Goal: Check status: Check status

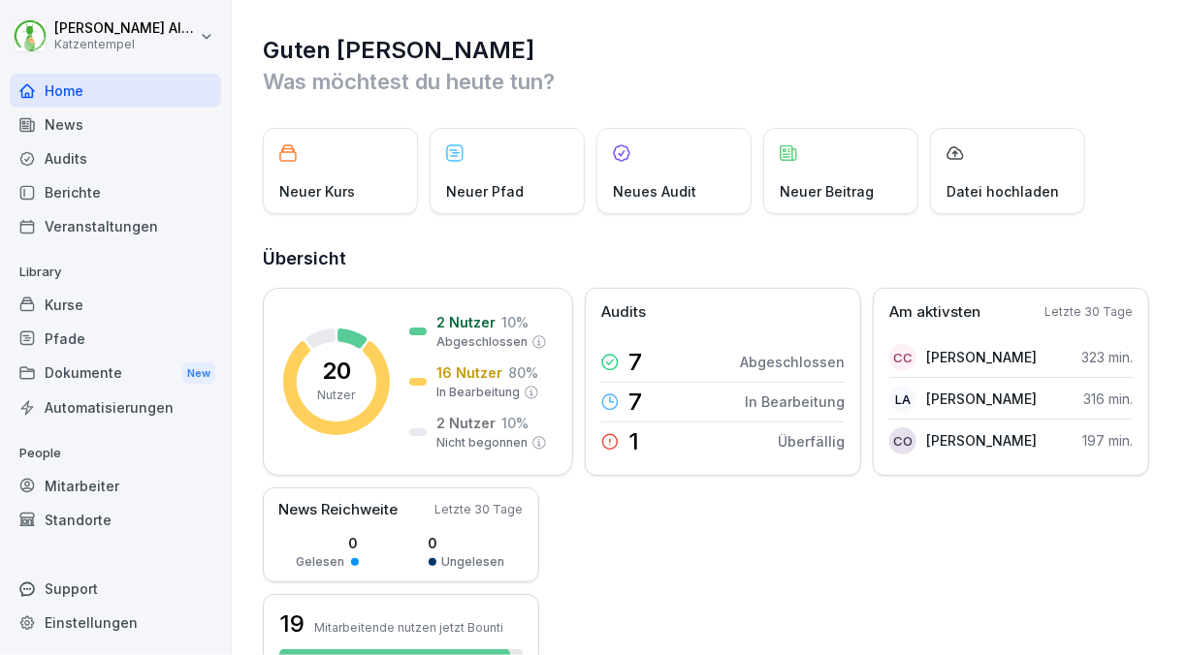
click at [121, 483] on div "Mitarbeiter" at bounding box center [115, 486] width 211 height 34
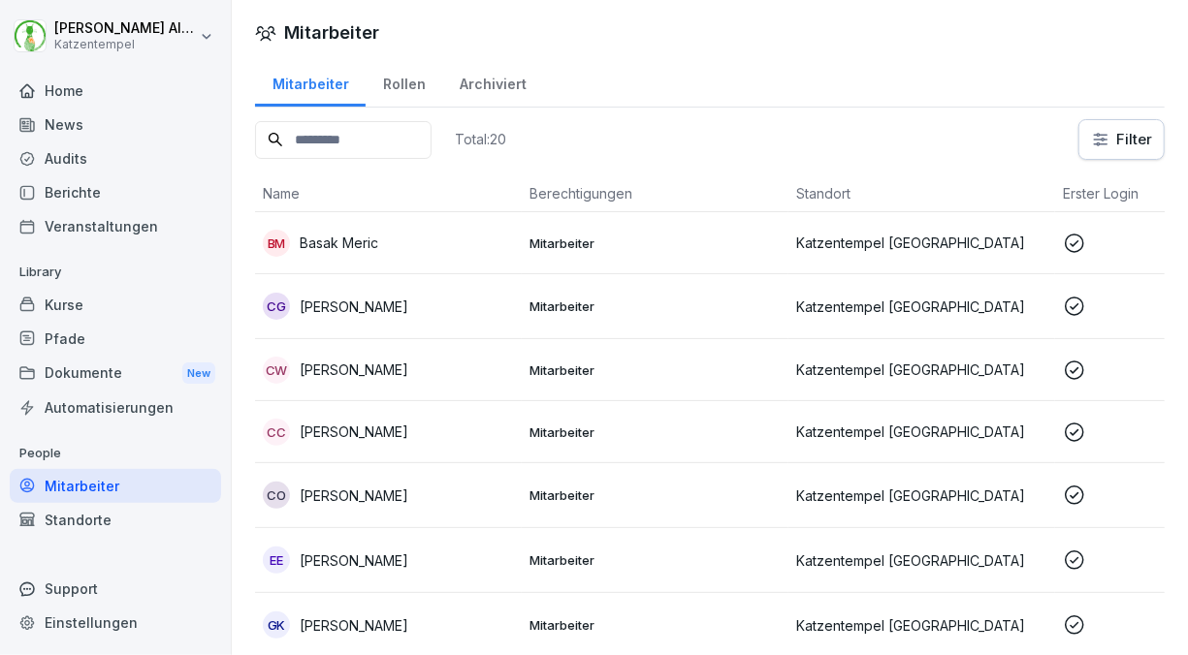
click at [857, 244] on p "Katzentempel [GEOGRAPHIC_DATA]" at bounding box center [921, 243] width 251 height 20
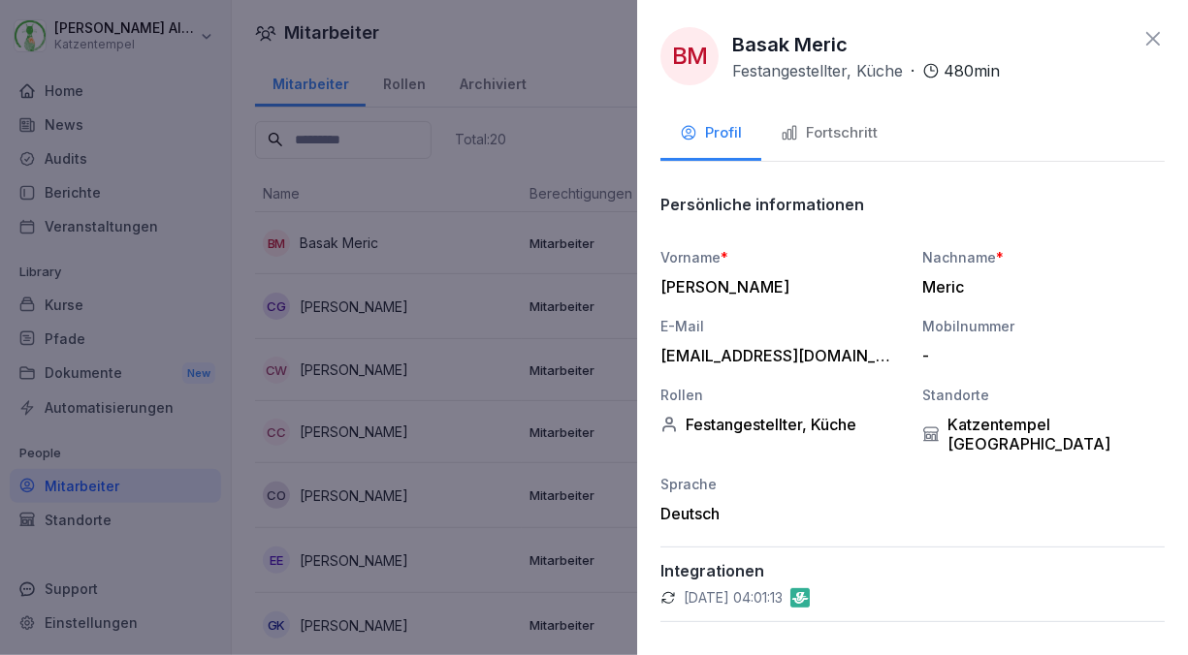
click at [845, 134] on div "Fortschritt" at bounding box center [828, 133] width 97 height 22
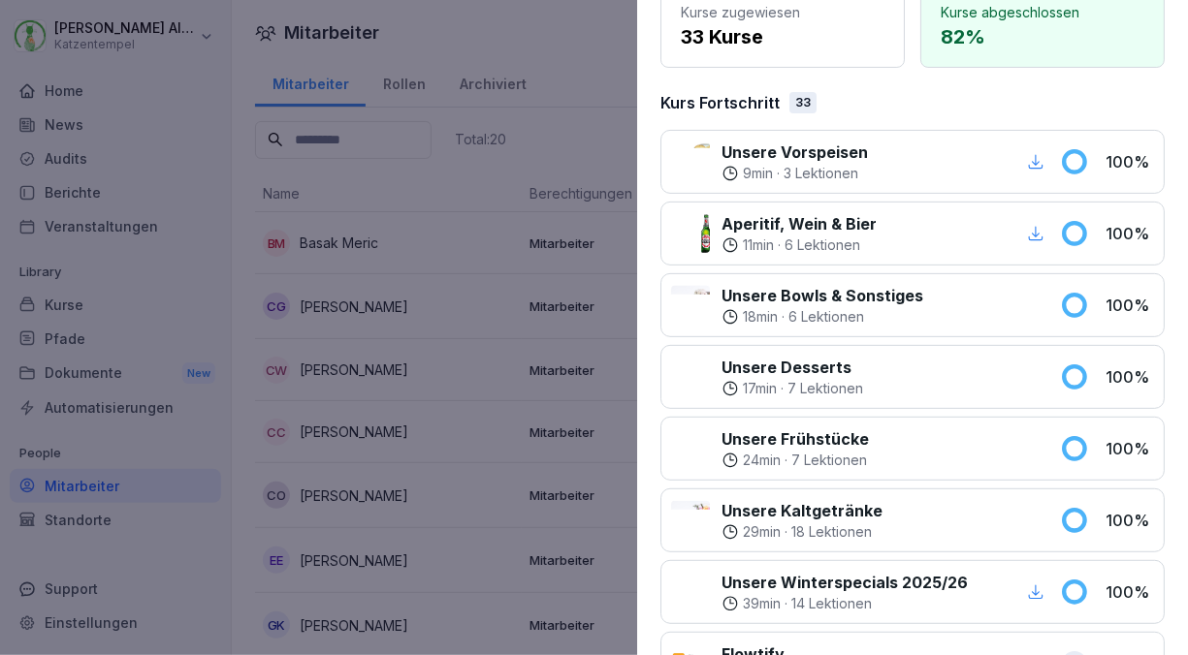
scroll to position [143, 0]
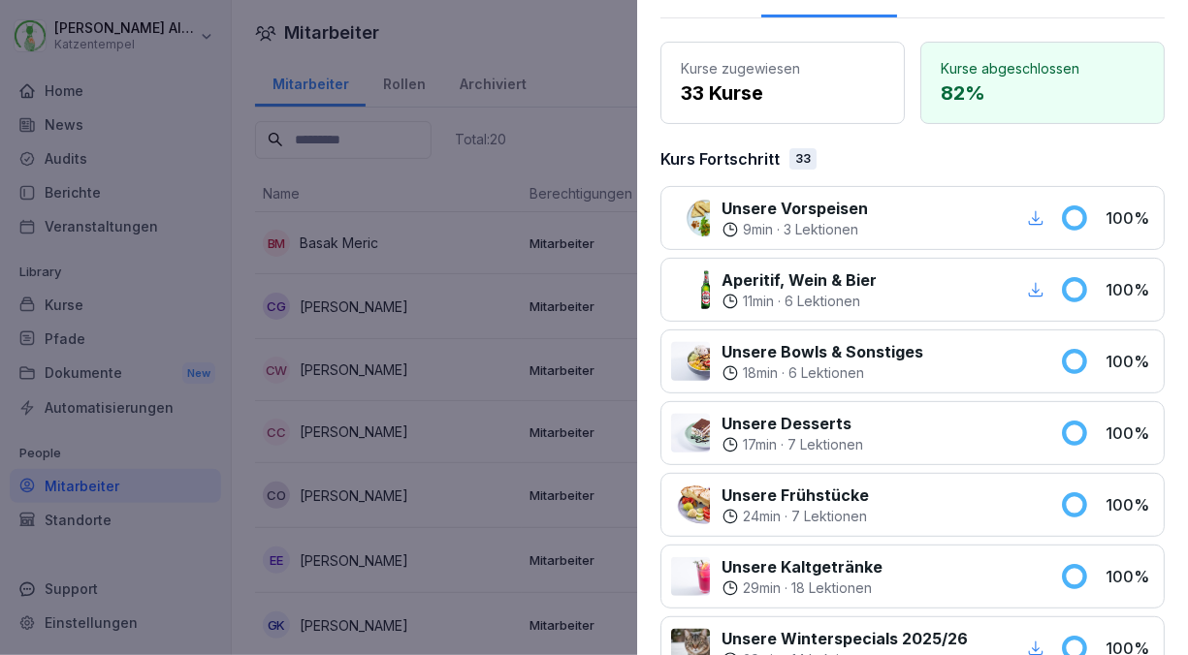
click at [549, 320] on div at bounding box center [594, 327] width 1188 height 655
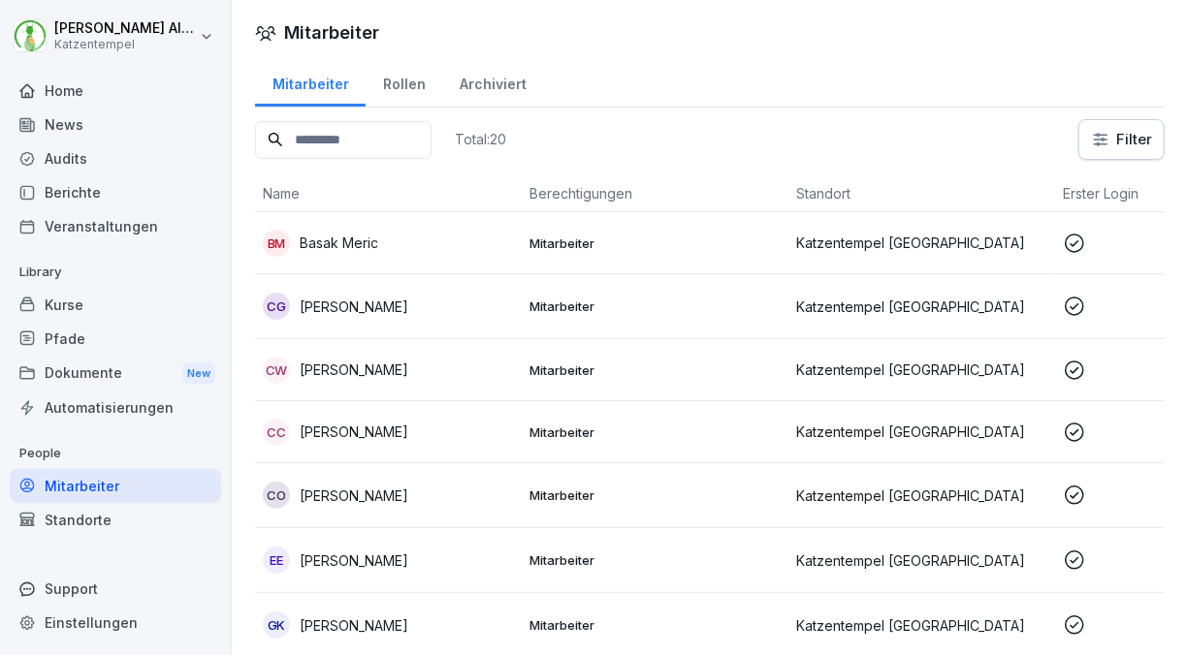
click at [549, 320] on td "Mitarbeiter" at bounding box center [655, 306] width 267 height 65
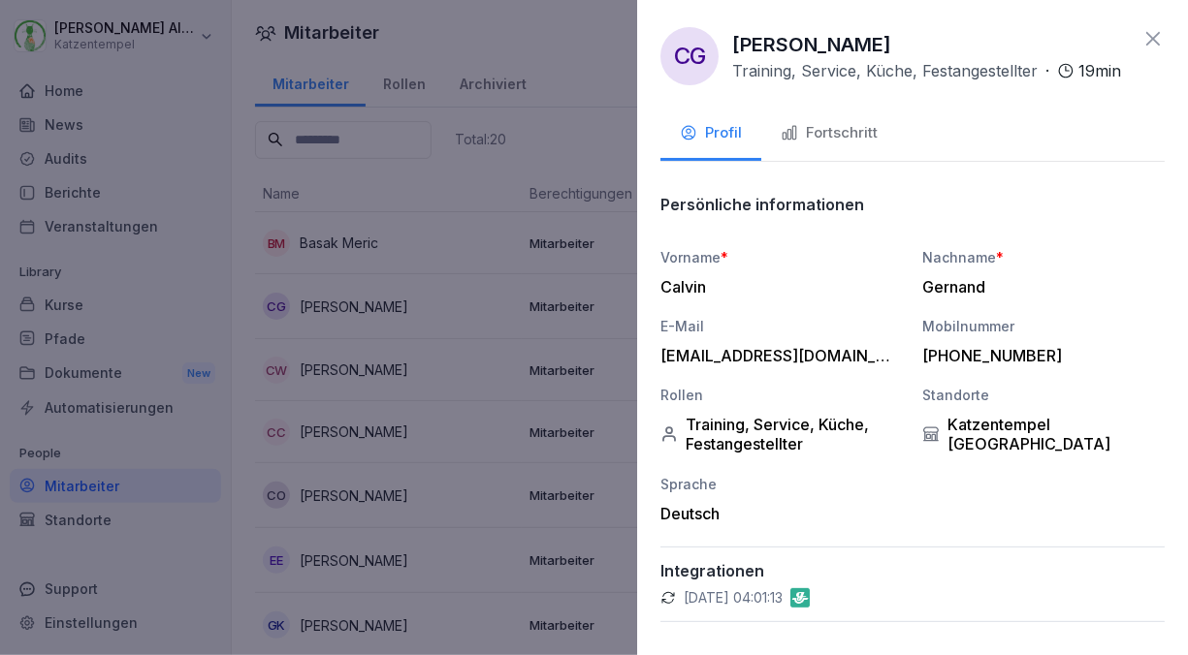
click at [852, 144] on div "Fortschritt" at bounding box center [828, 133] width 97 height 22
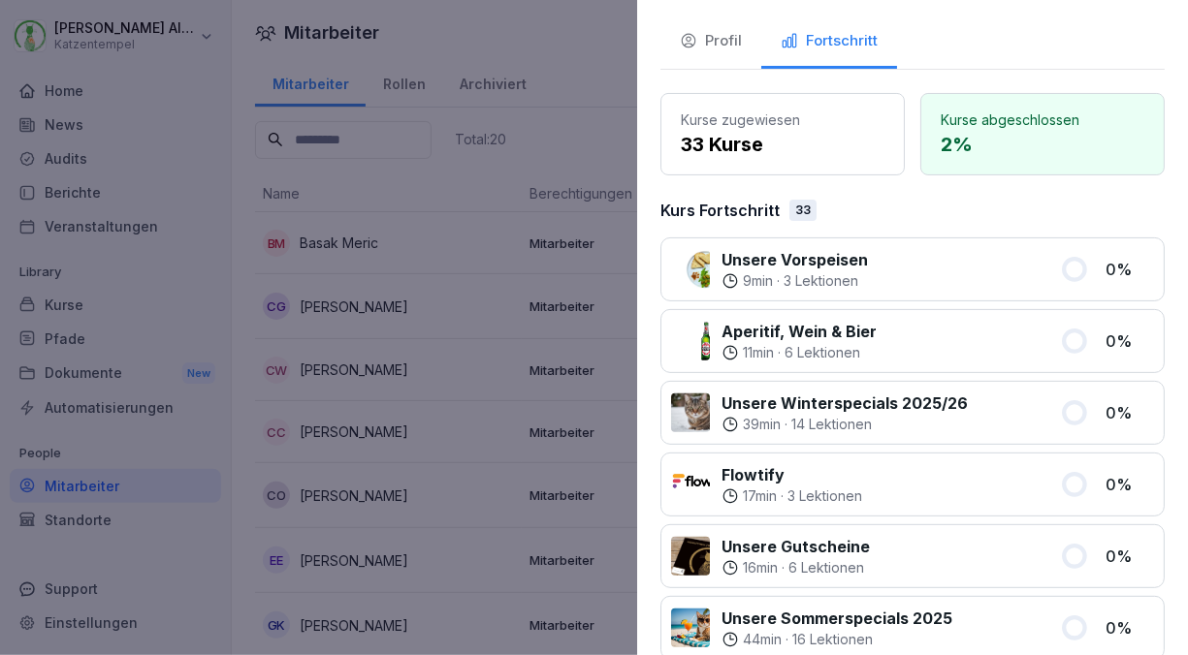
scroll to position [93, 0]
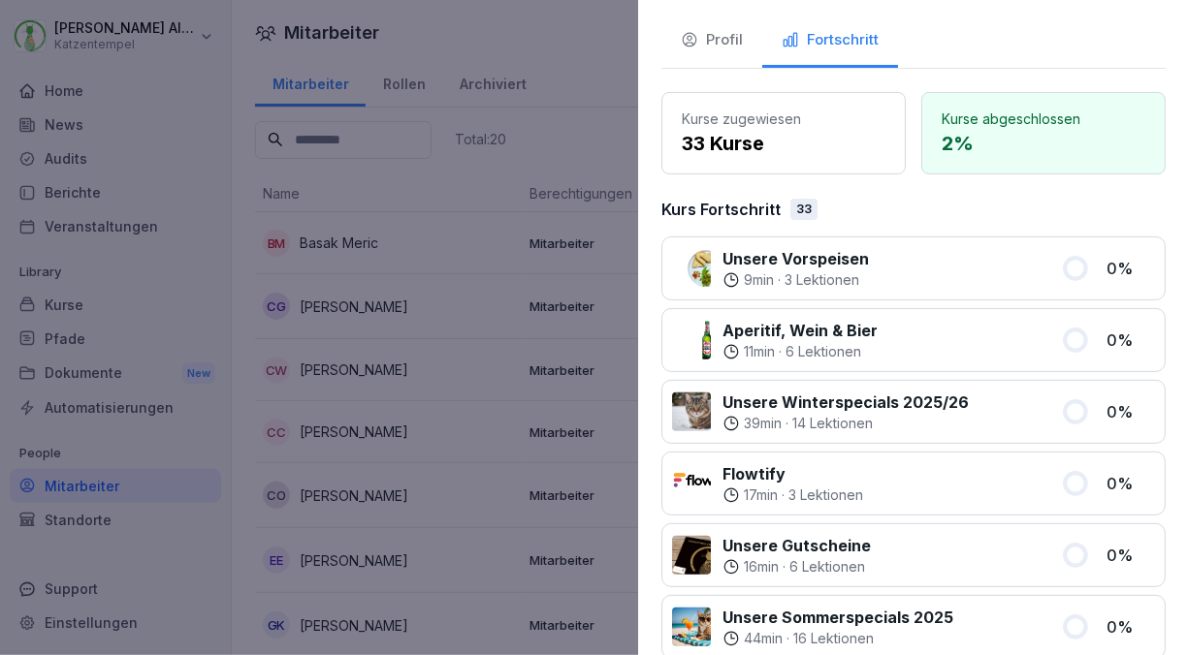
click at [583, 87] on div at bounding box center [594, 327] width 1188 height 655
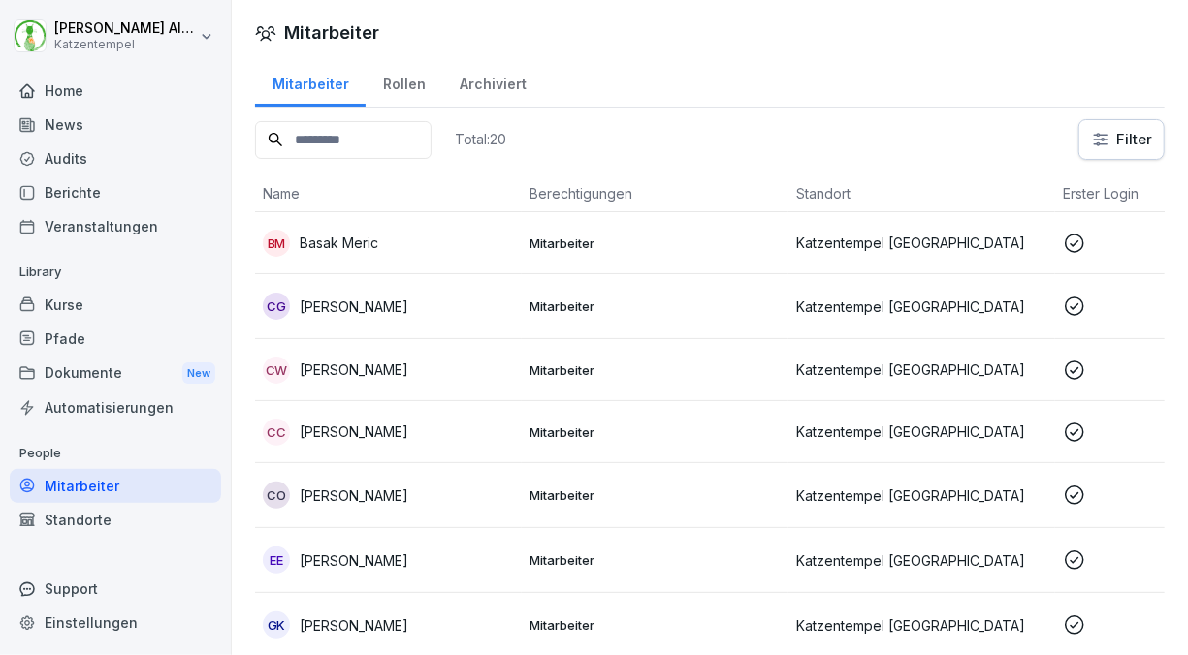
click at [747, 359] on td "Mitarbeiter" at bounding box center [655, 370] width 267 height 62
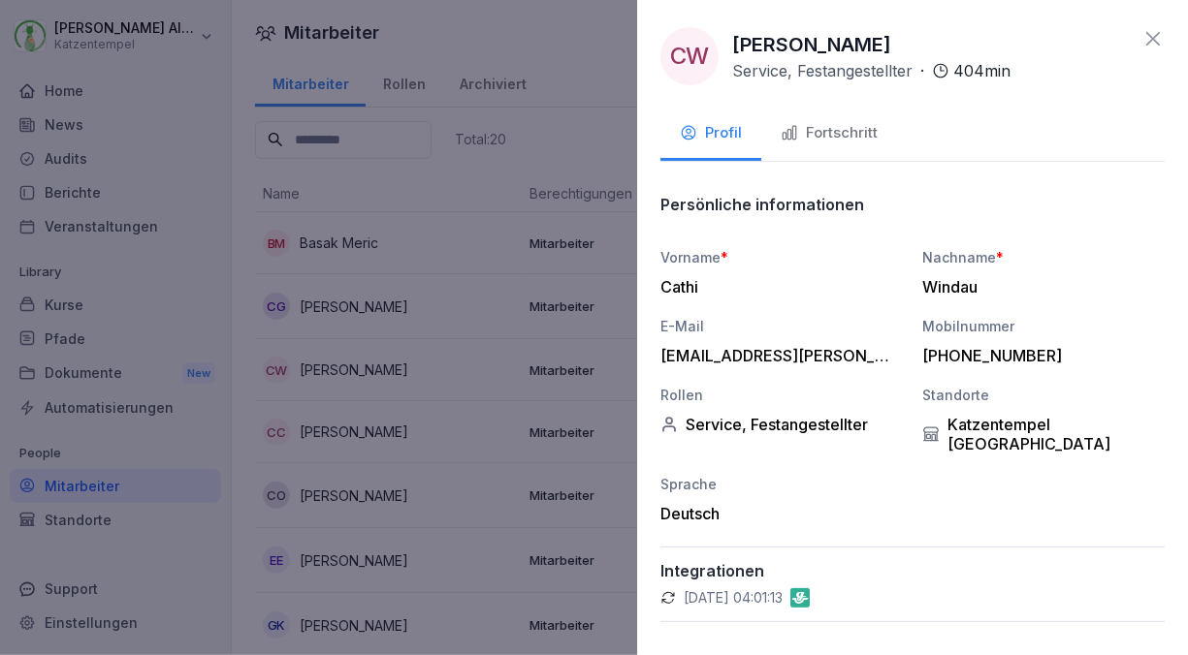
click at [832, 134] on div "Fortschritt" at bounding box center [828, 133] width 97 height 22
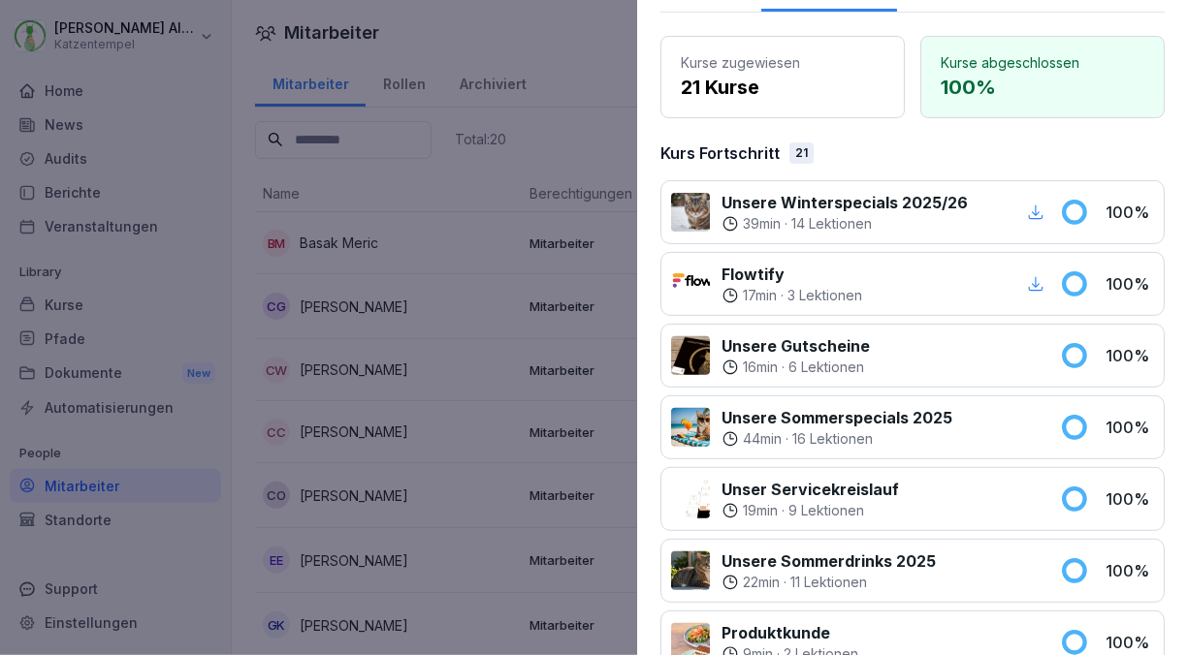
scroll to position [150, 0]
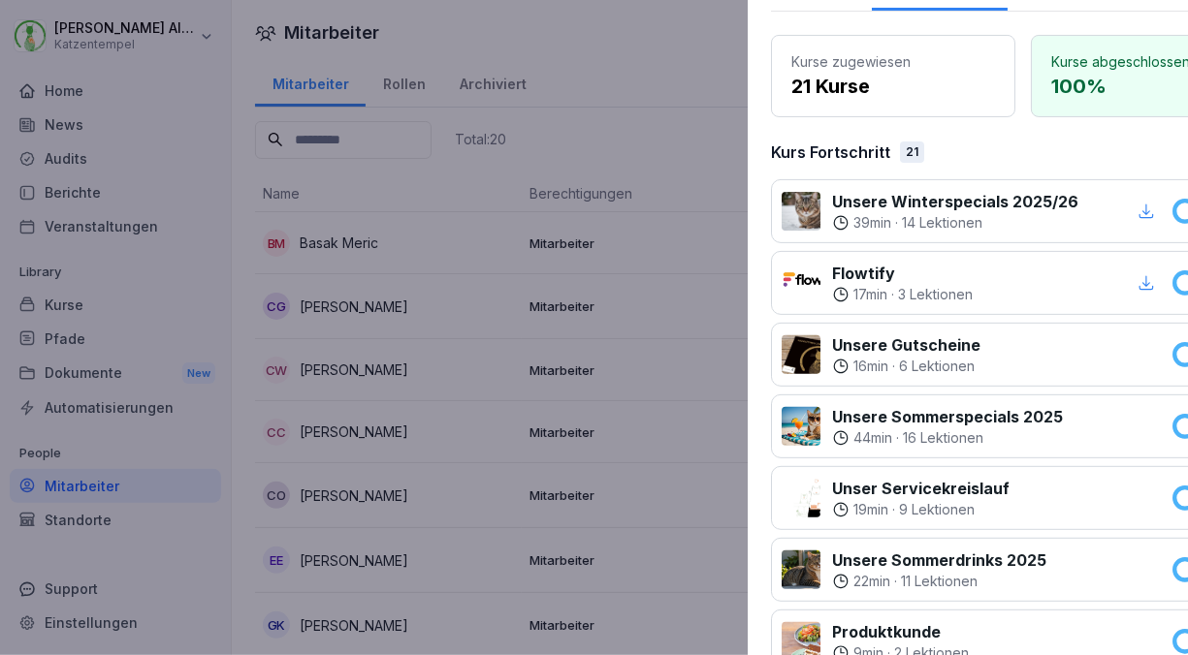
click at [490, 369] on div at bounding box center [594, 327] width 1188 height 655
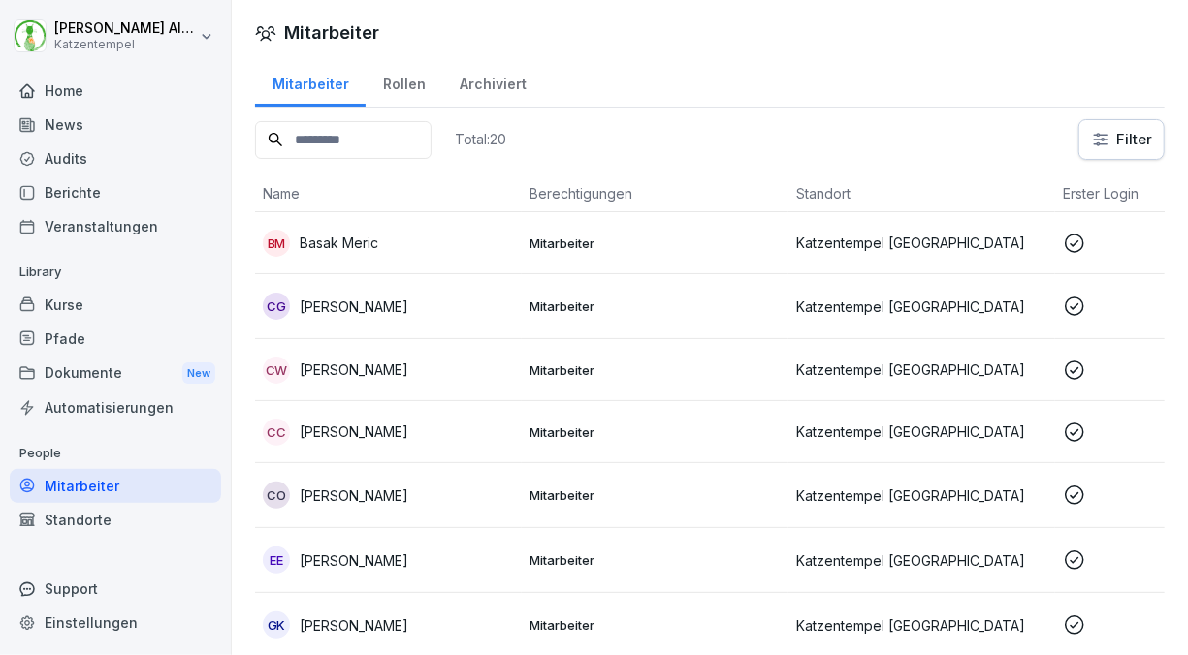
click at [664, 435] on p "Mitarbeiter" at bounding box center [654, 432] width 251 height 17
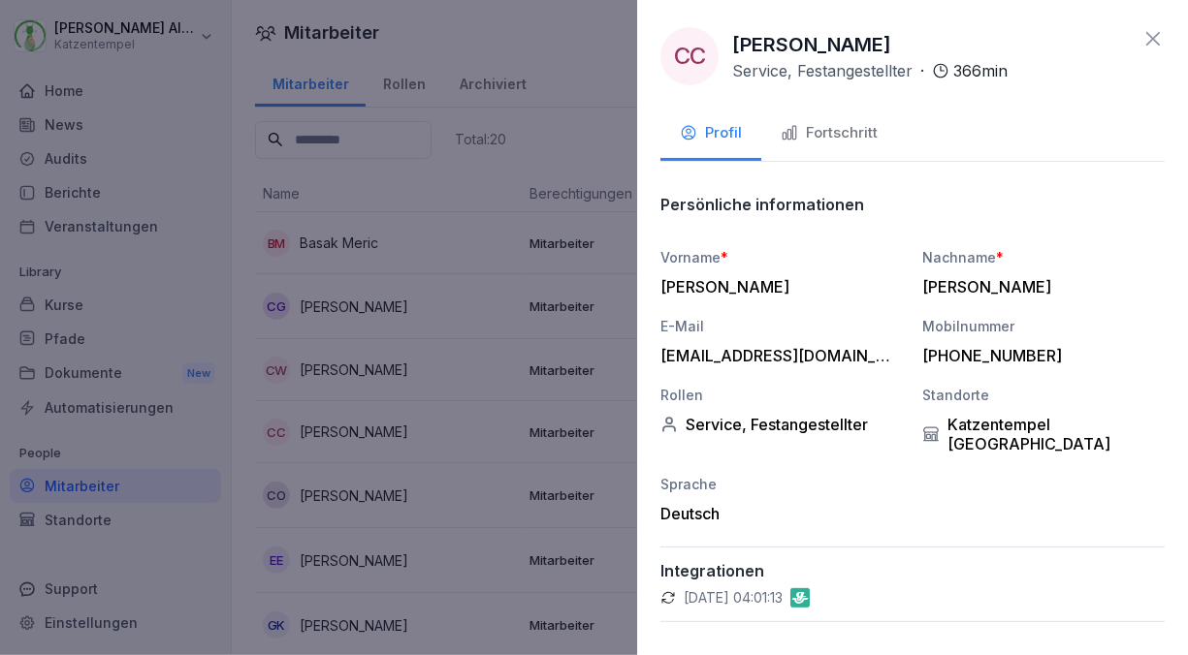
click at [846, 148] on button "Fortschritt" at bounding box center [829, 135] width 136 height 52
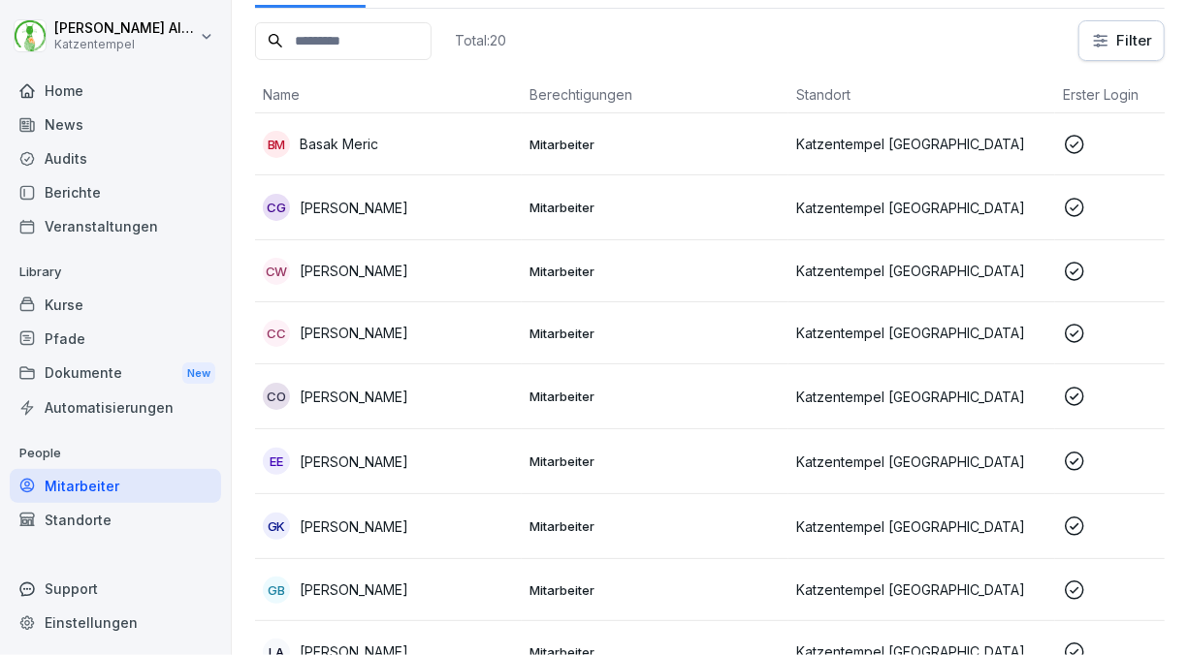
scroll to position [148, 0]
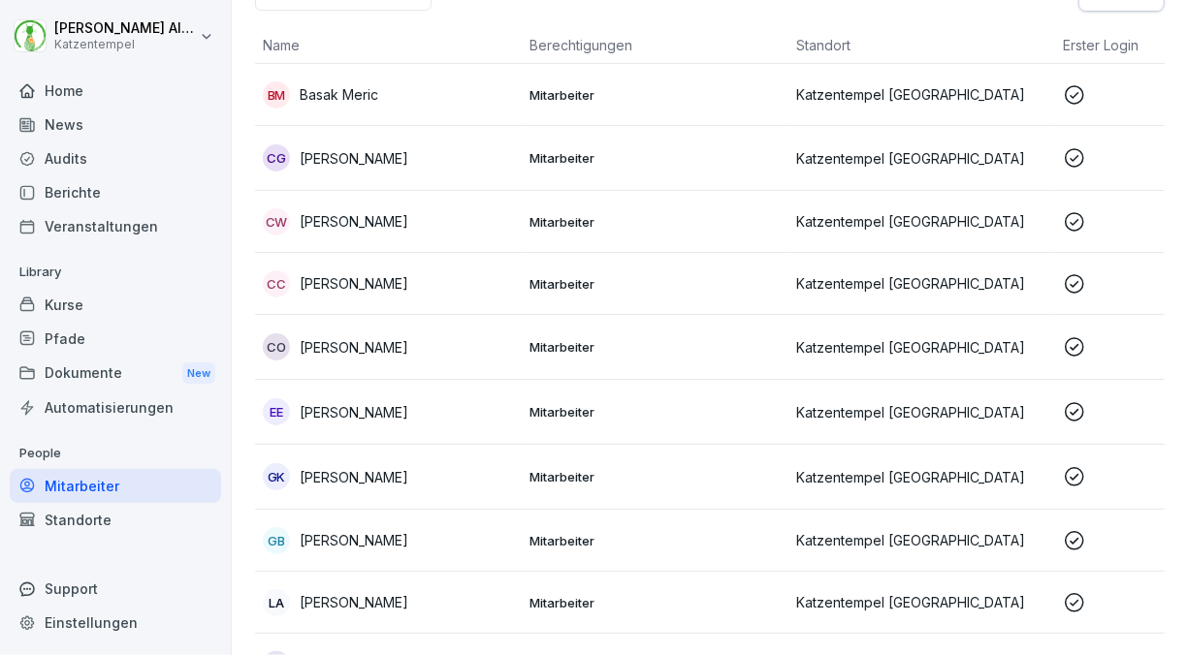
click at [629, 411] on p "Mitarbeiter" at bounding box center [654, 411] width 251 height 17
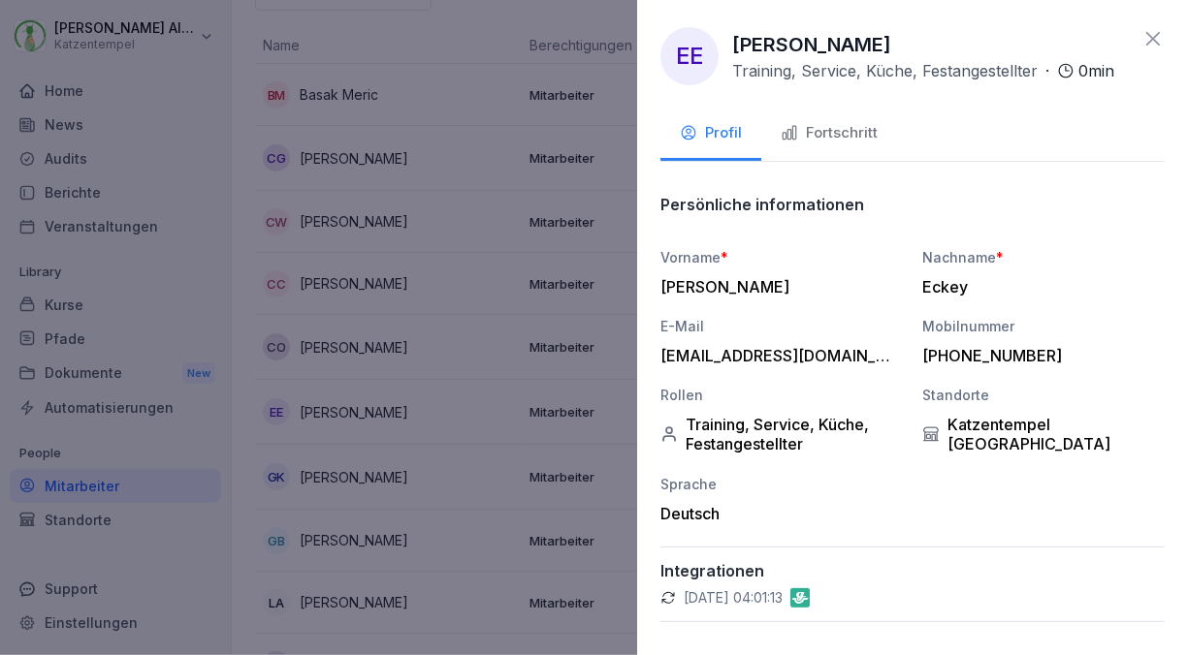
click at [822, 161] on button "Fortschritt" at bounding box center [829, 135] width 136 height 52
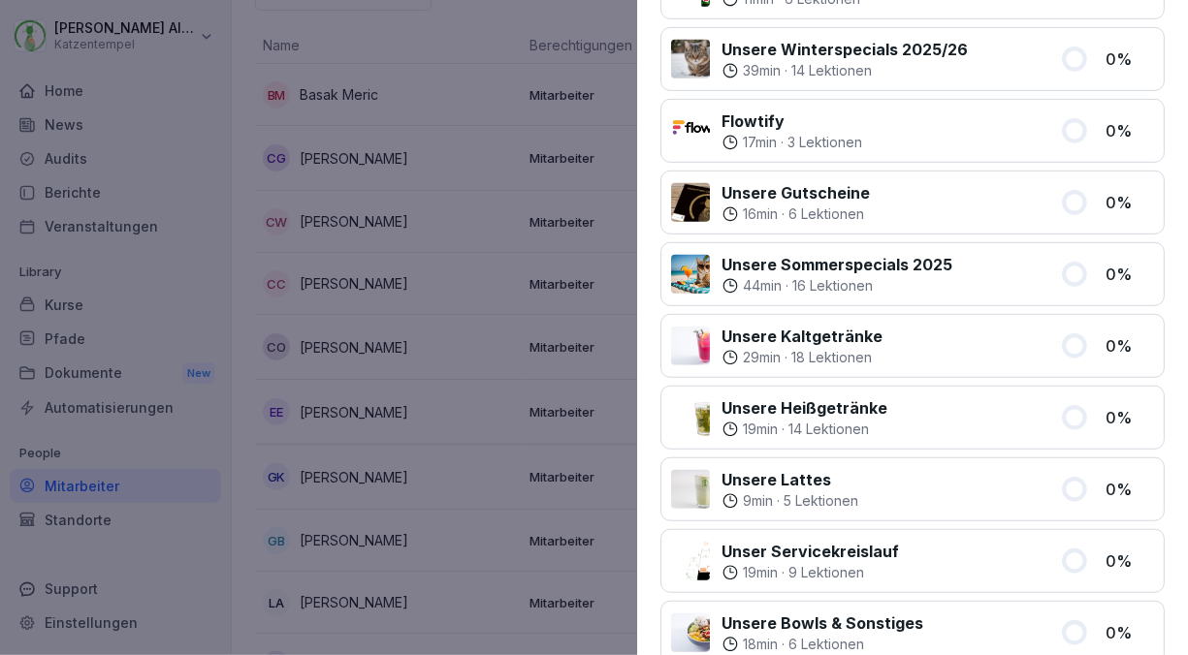
scroll to position [0, 0]
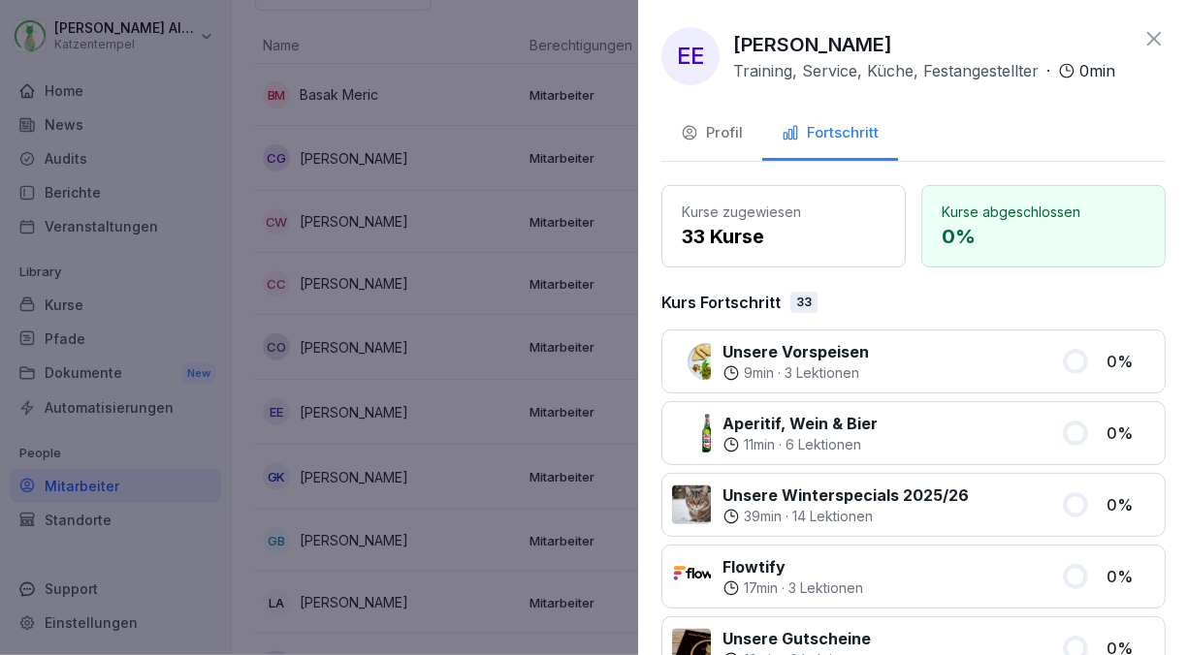
click at [536, 38] on div at bounding box center [594, 327] width 1188 height 655
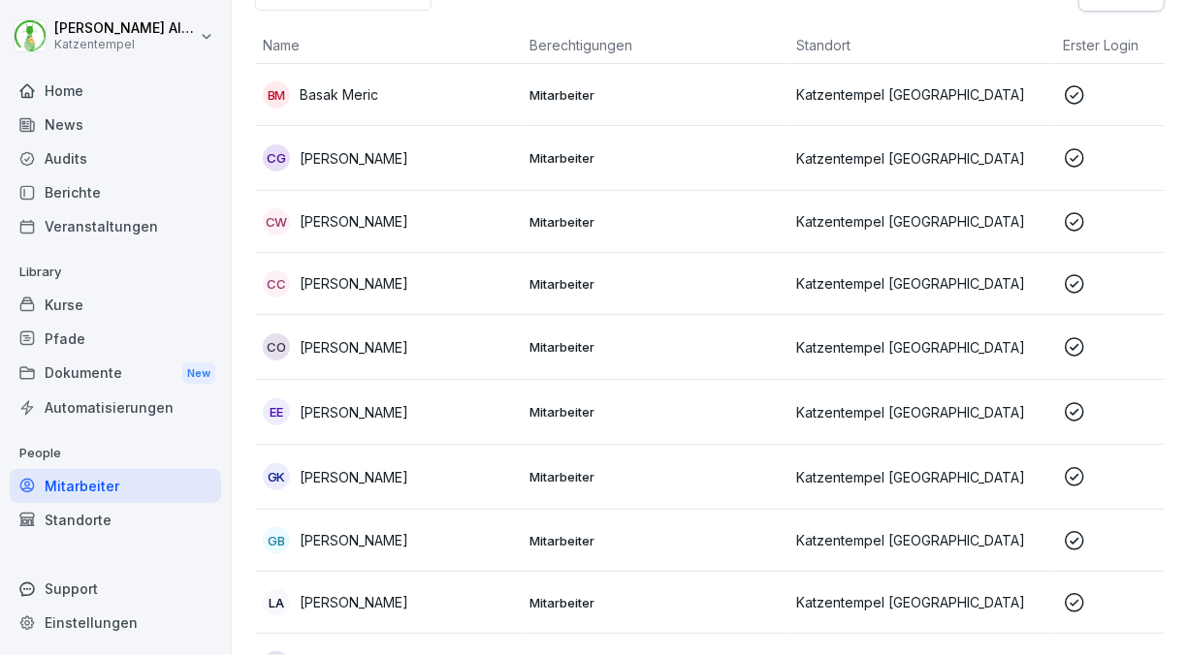
click at [668, 499] on td "Mitarbeiter" at bounding box center [655, 477] width 267 height 65
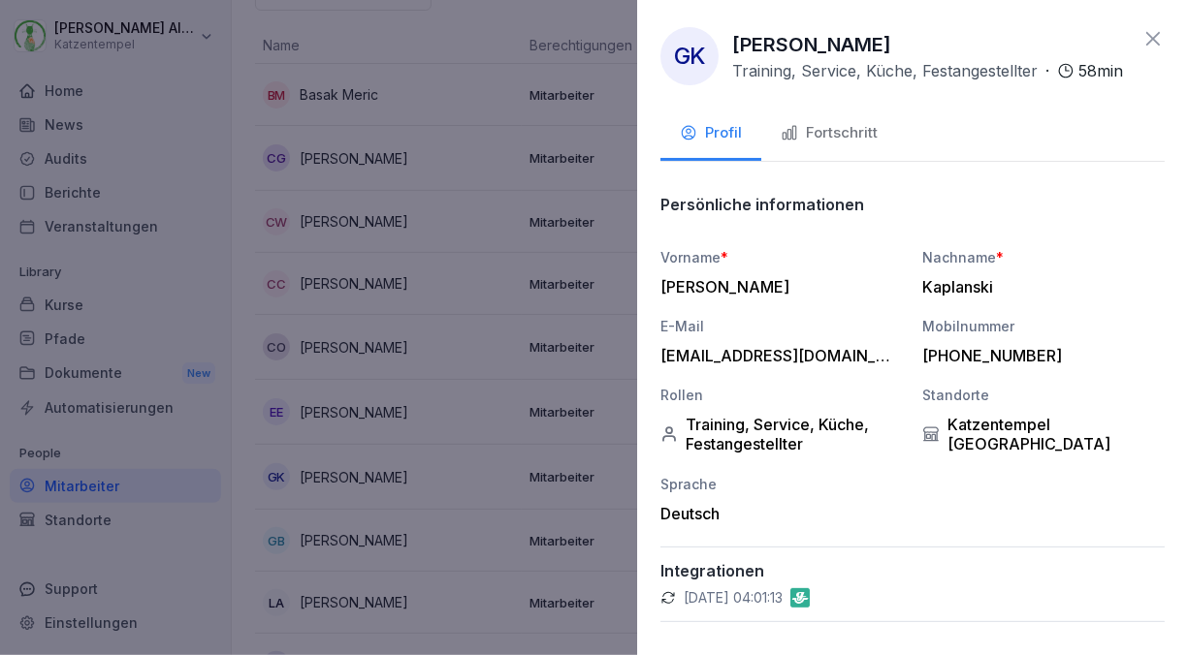
click at [808, 161] on button "Fortschritt" at bounding box center [829, 135] width 136 height 52
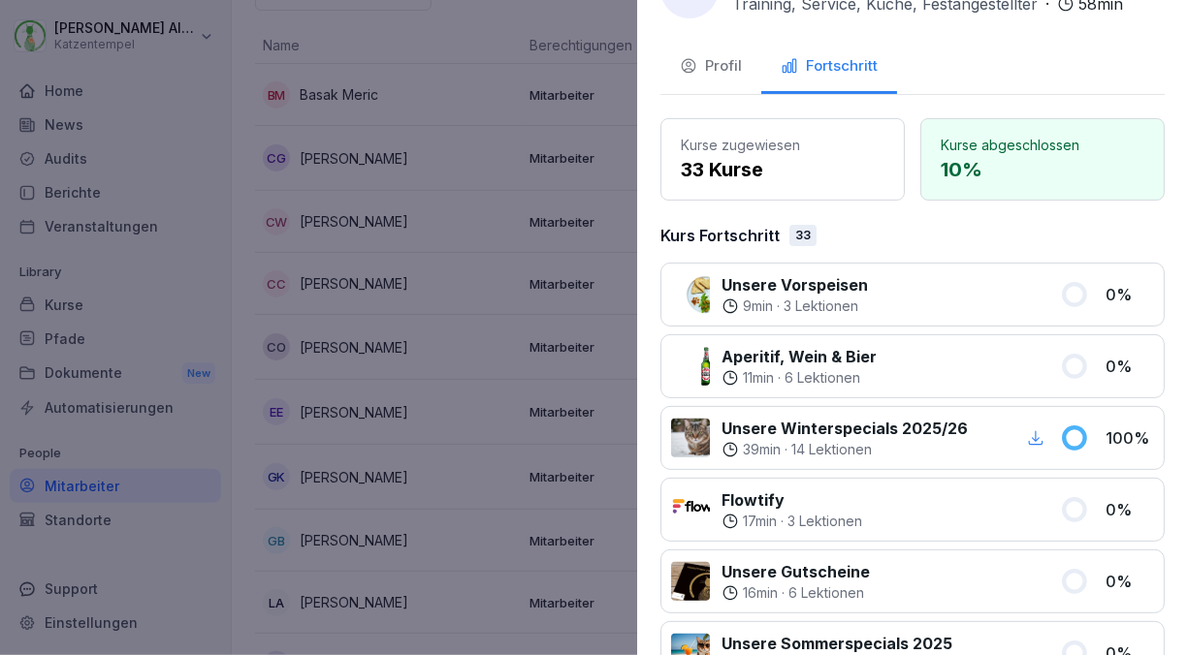
scroll to position [80, 0]
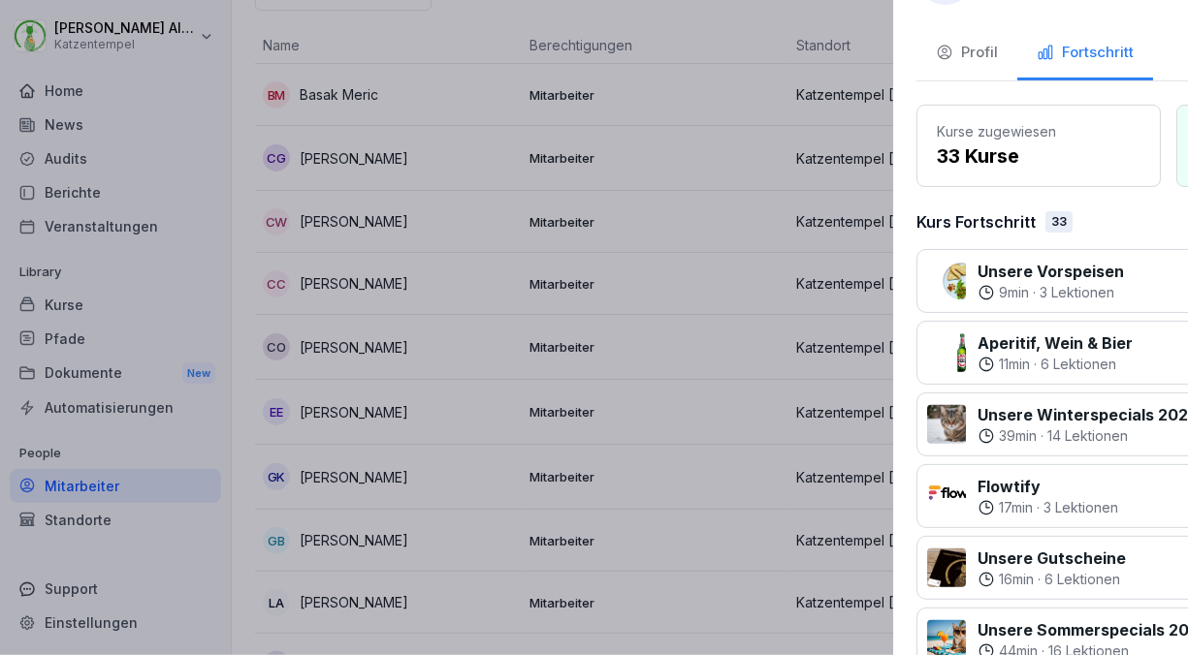
click at [478, 193] on div at bounding box center [594, 327] width 1188 height 655
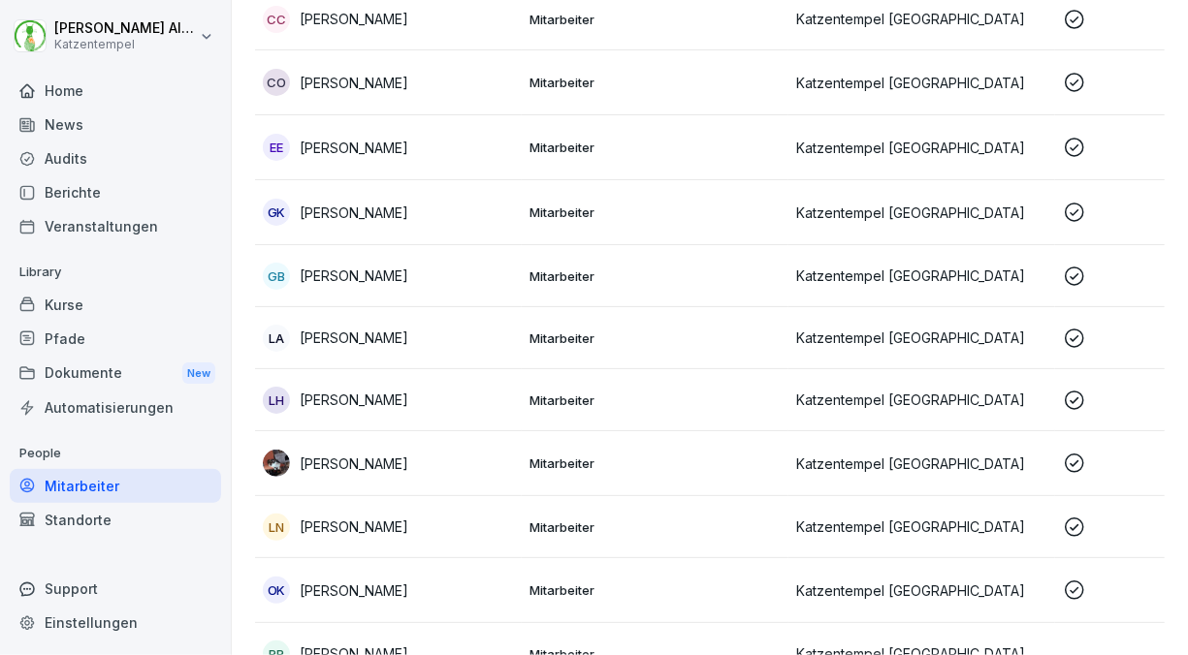
scroll to position [414, 0]
click at [474, 271] on div "GB [PERSON_NAME]" at bounding box center [388, 275] width 251 height 27
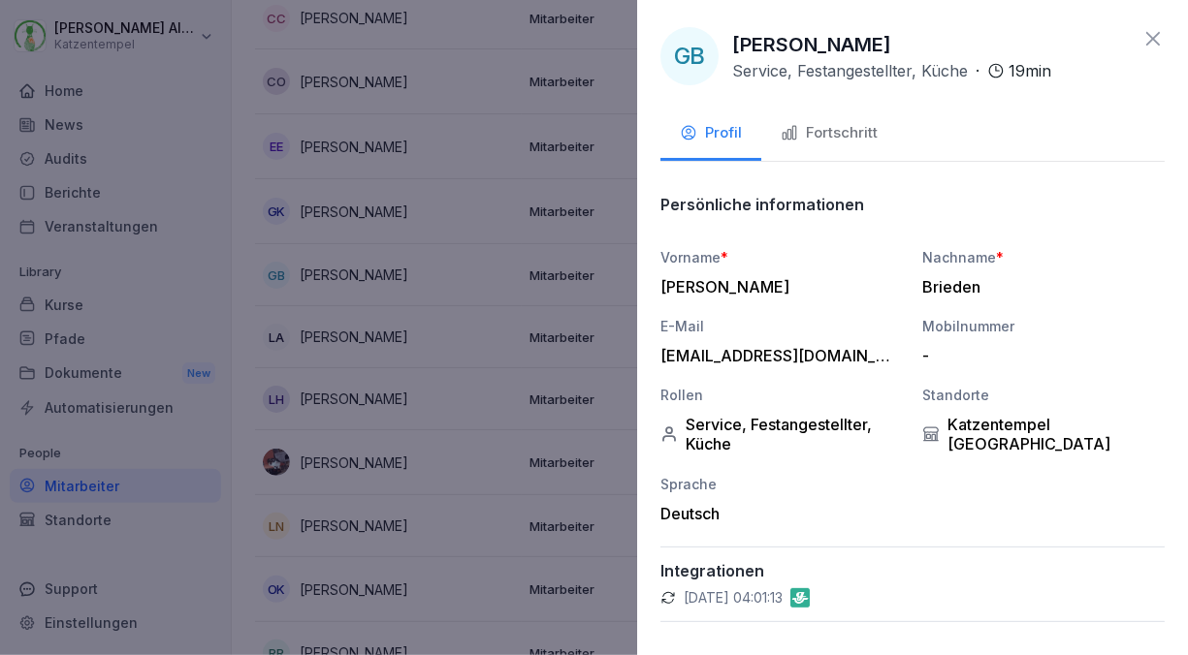
click at [814, 137] on div "Fortschritt" at bounding box center [828, 133] width 97 height 22
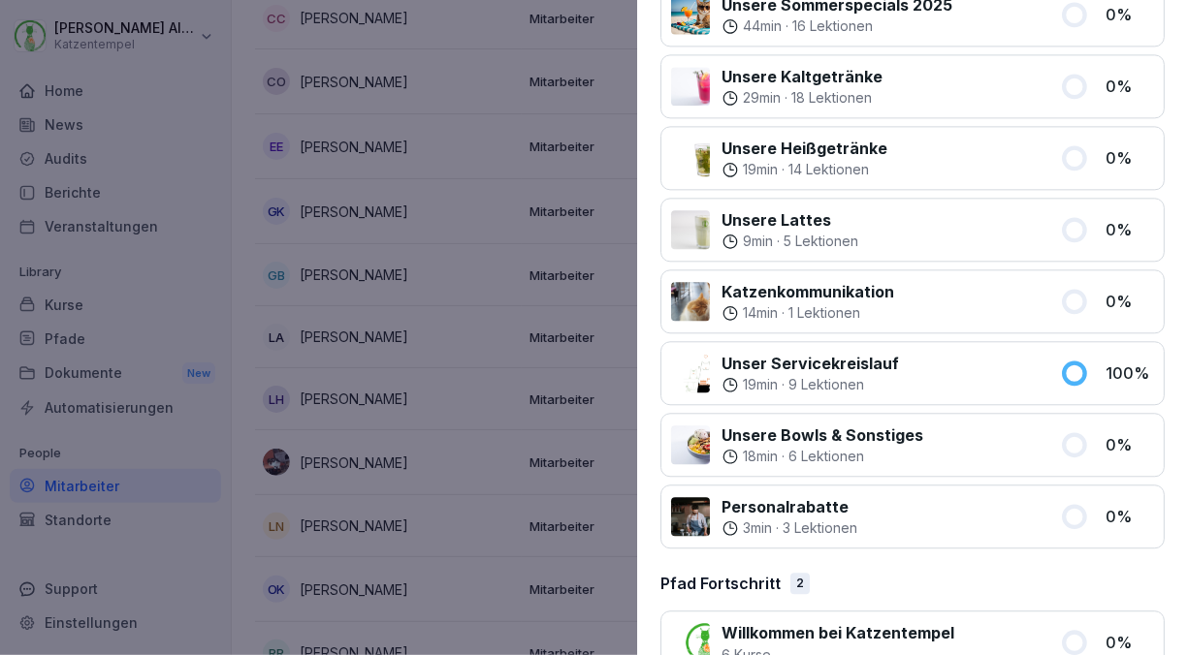
scroll to position [2142, 0]
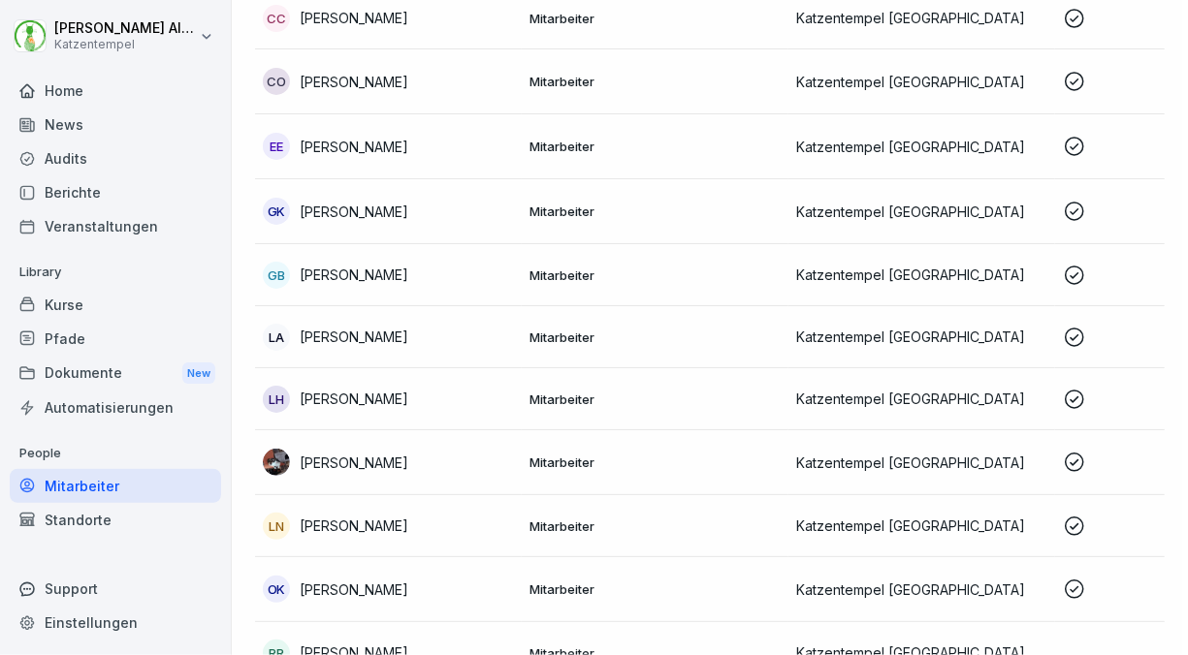
click at [529, 184] on div at bounding box center [594, 327] width 1188 height 655
click at [530, 334] on p "Mitarbeiter" at bounding box center [654, 337] width 251 height 17
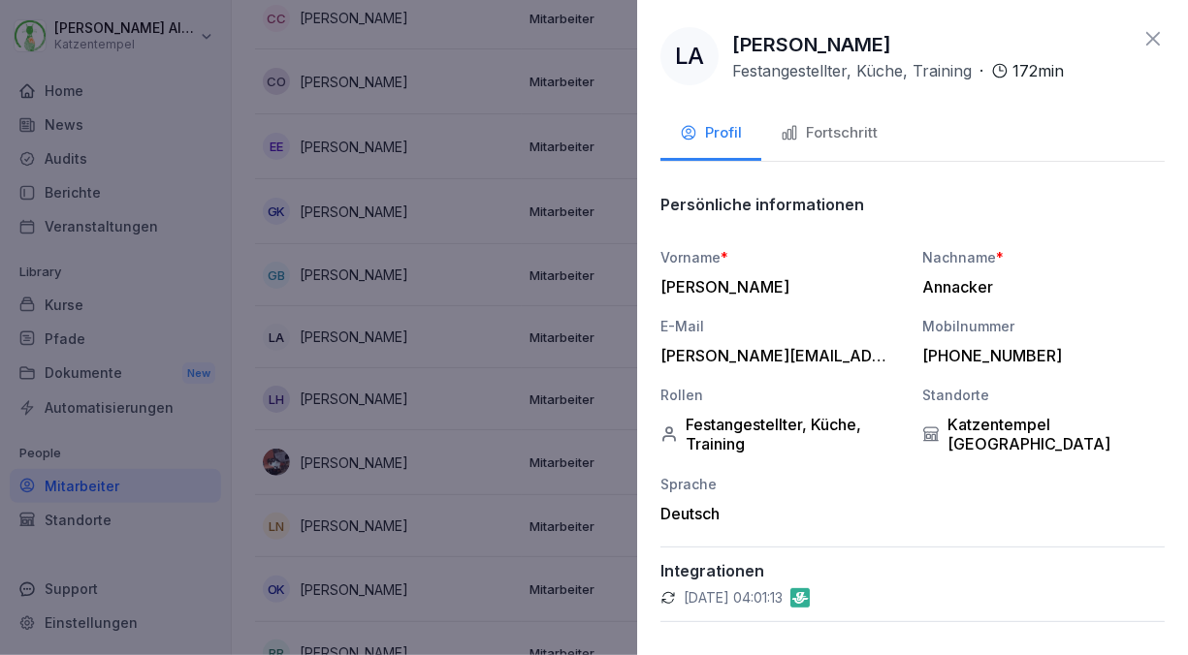
click at [818, 136] on div "Fortschritt" at bounding box center [828, 133] width 97 height 22
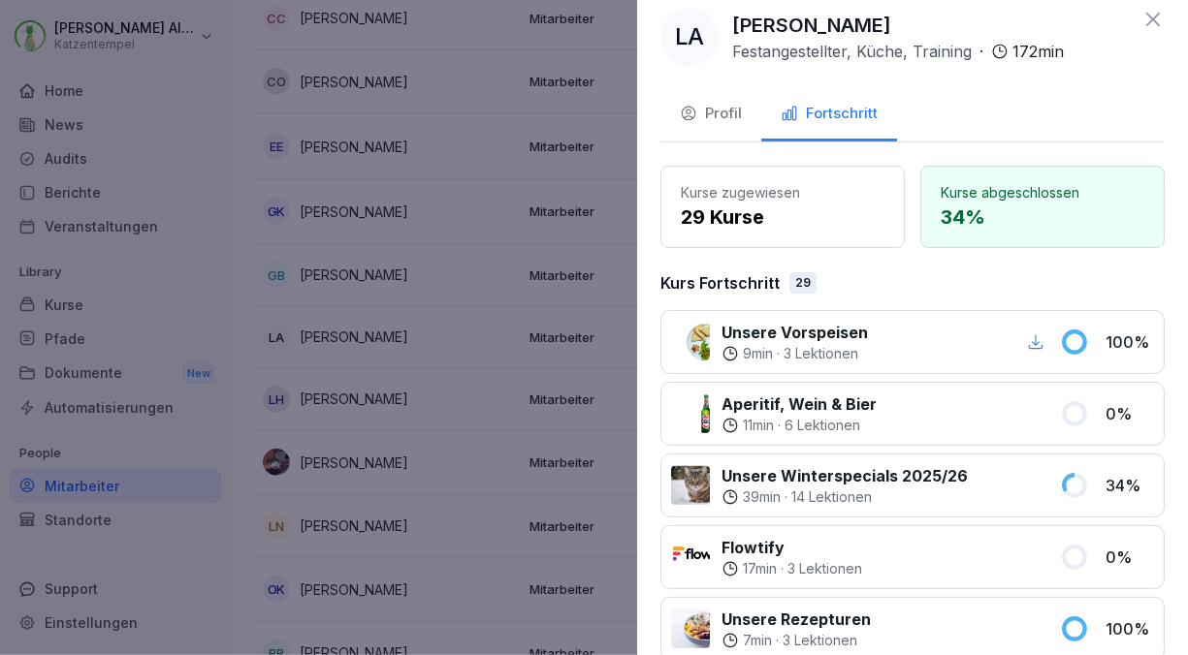
scroll to position [23, 0]
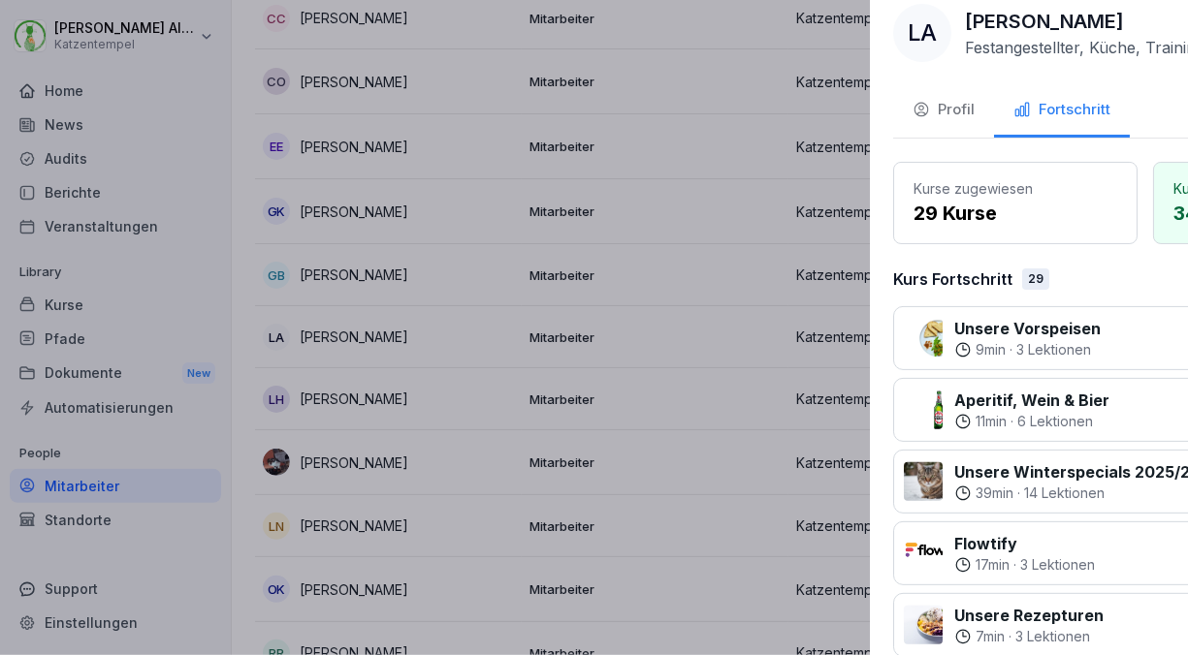
click at [551, 144] on div at bounding box center [594, 327] width 1188 height 655
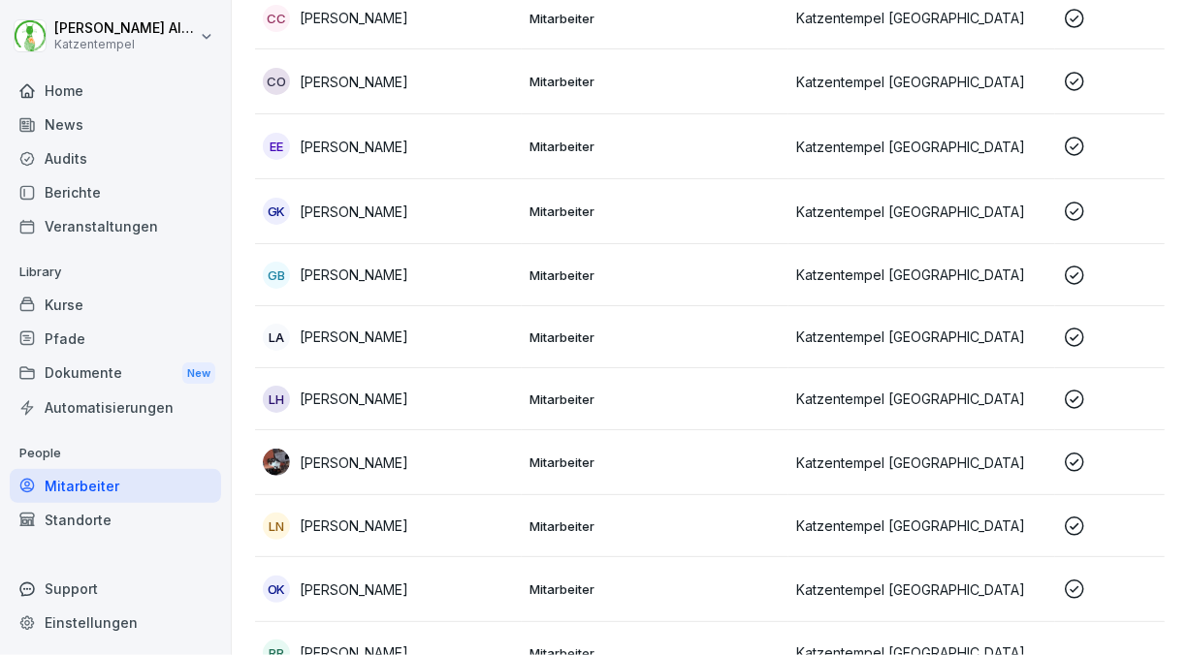
click at [559, 399] on p "Mitarbeiter" at bounding box center [654, 399] width 251 height 17
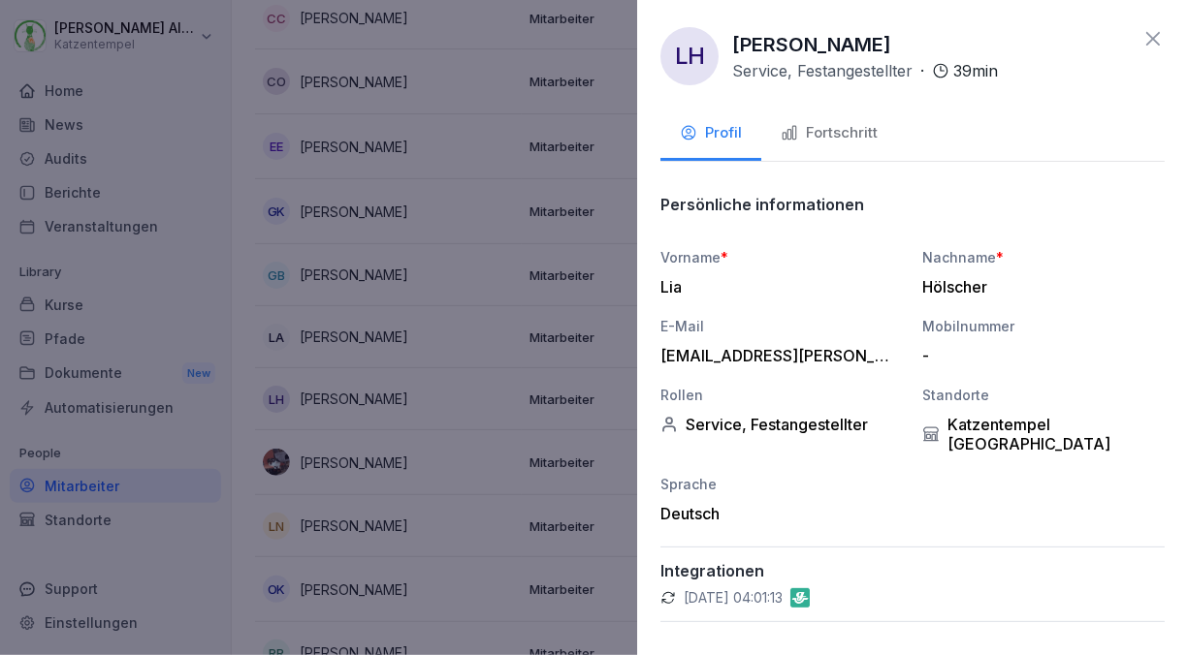
click at [826, 120] on button "Fortschritt" at bounding box center [829, 135] width 136 height 52
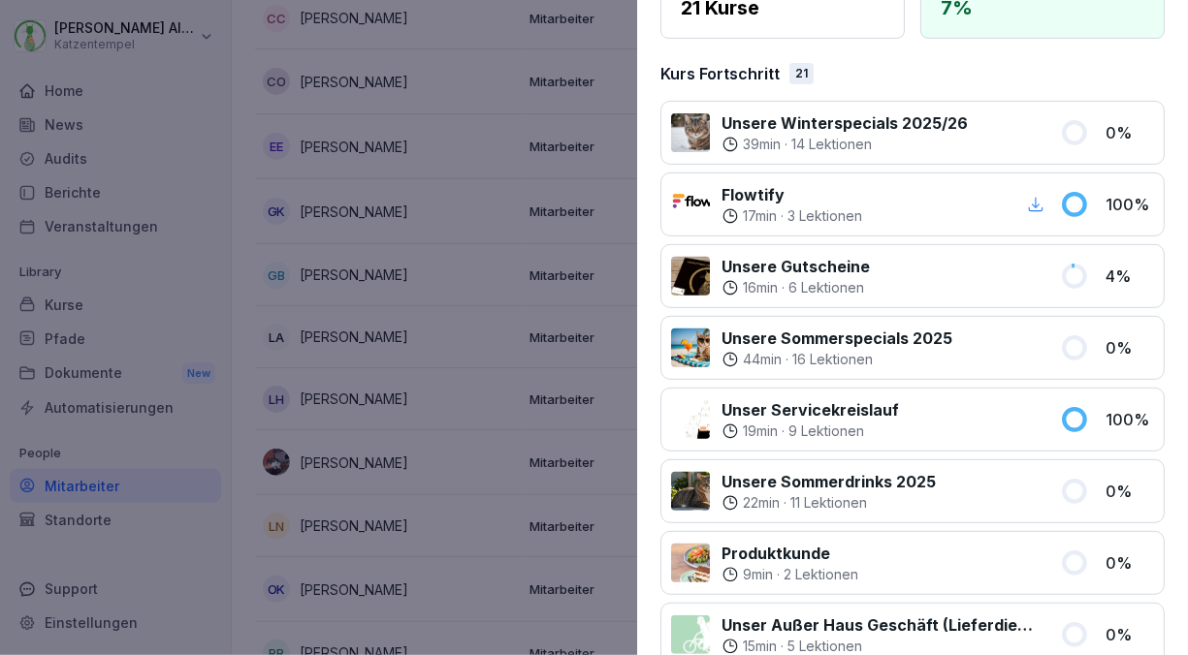
scroll to position [217, 0]
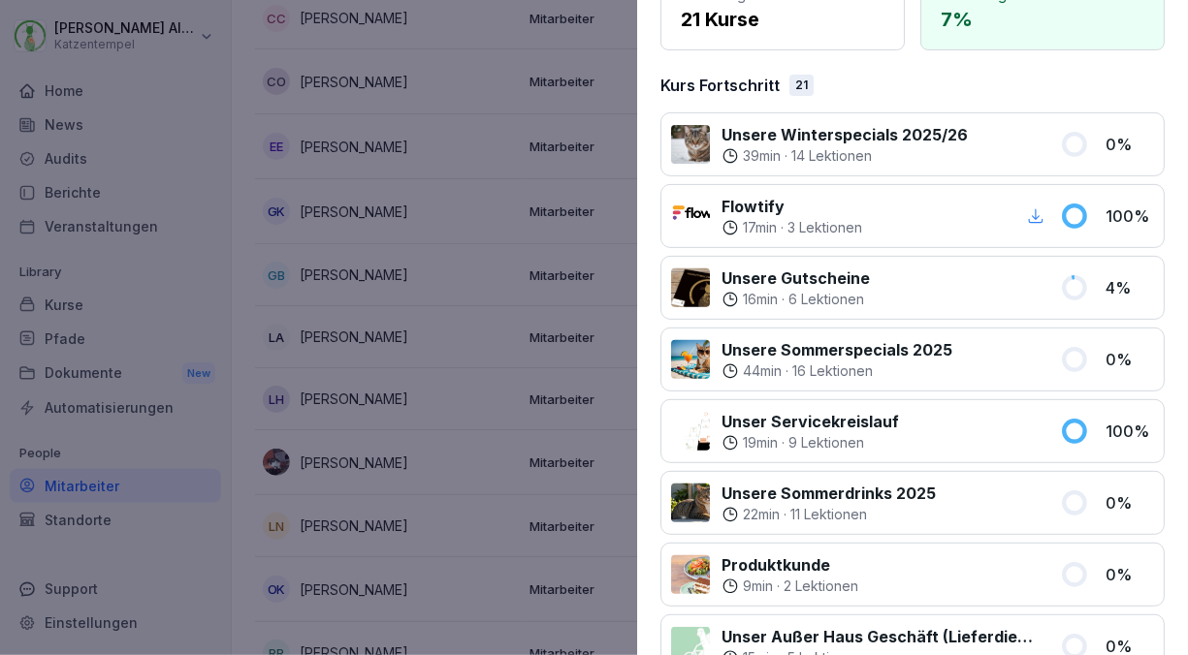
click at [435, 463] on div at bounding box center [594, 327] width 1188 height 655
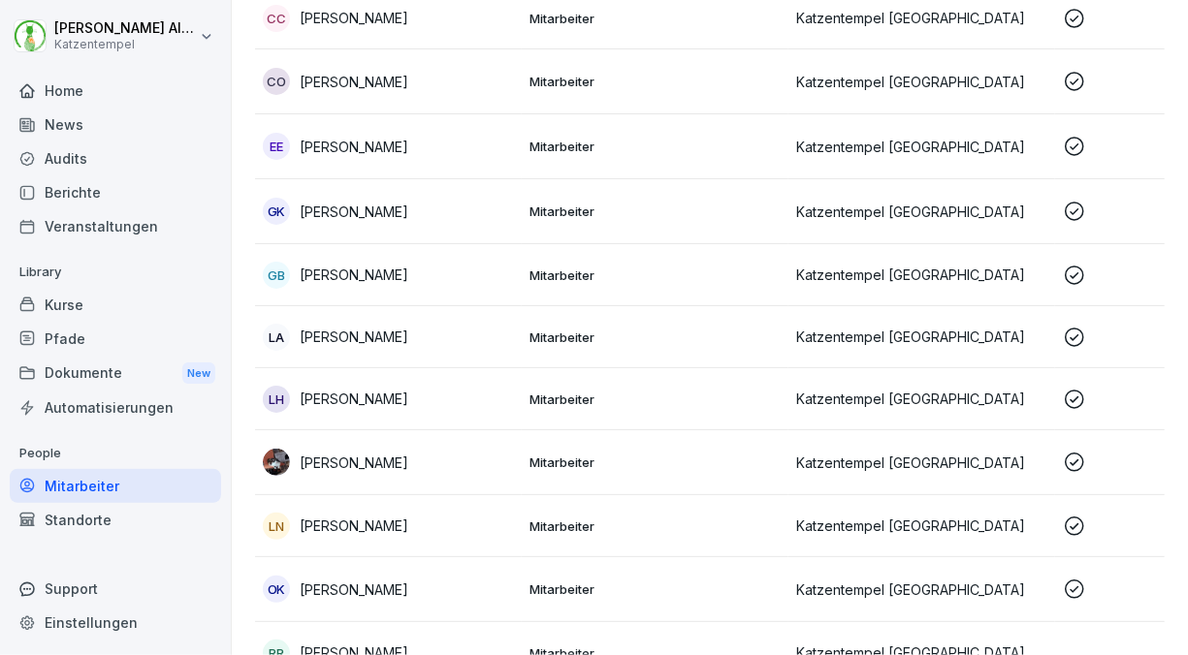
click at [435, 463] on div "[PERSON_NAME]" at bounding box center [388, 462] width 251 height 27
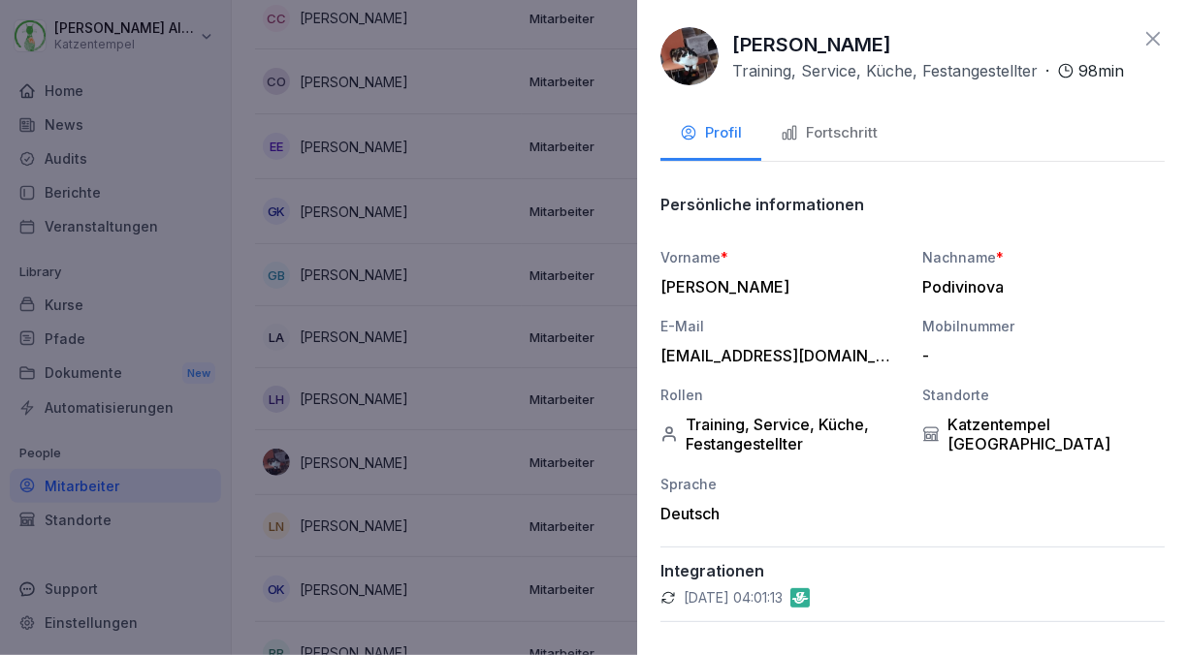
click at [868, 131] on button "Fortschritt" at bounding box center [829, 135] width 136 height 52
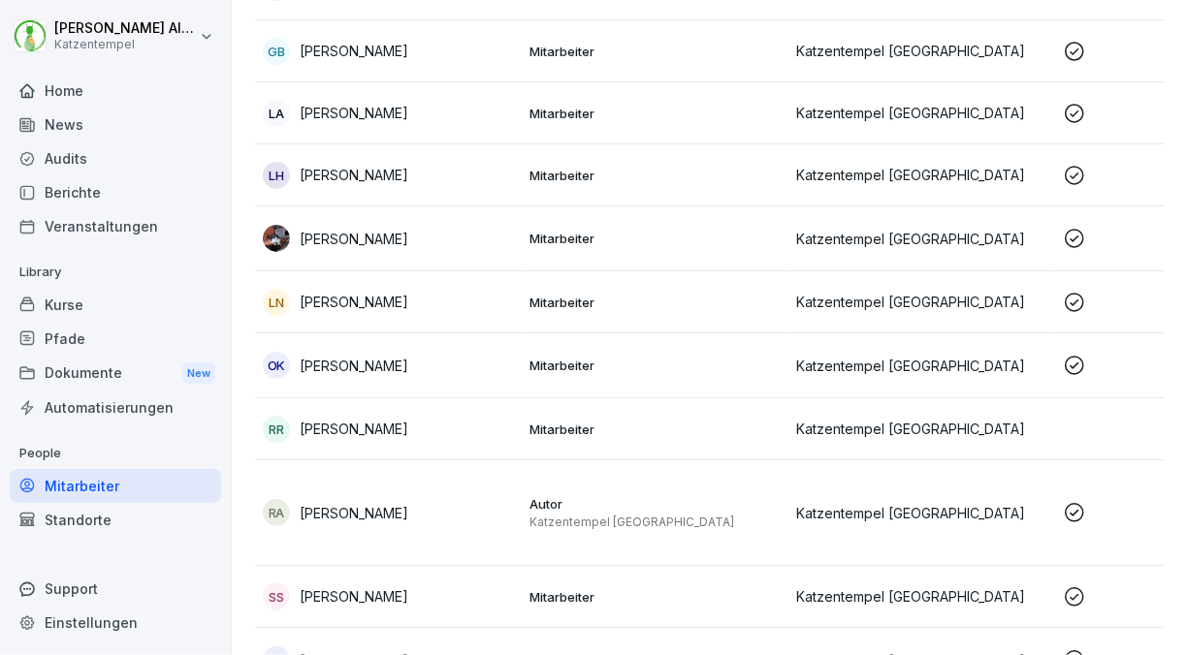
scroll to position [643, 0]
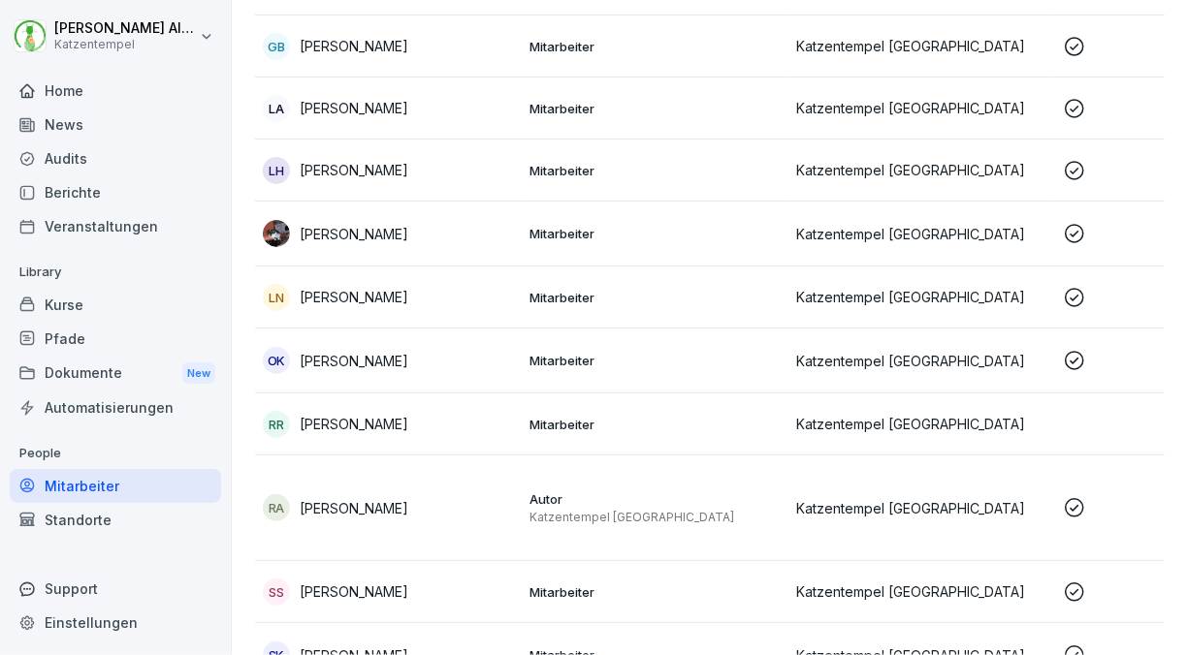
click at [408, 284] on div "LN [PERSON_NAME]" at bounding box center [388, 297] width 251 height 27
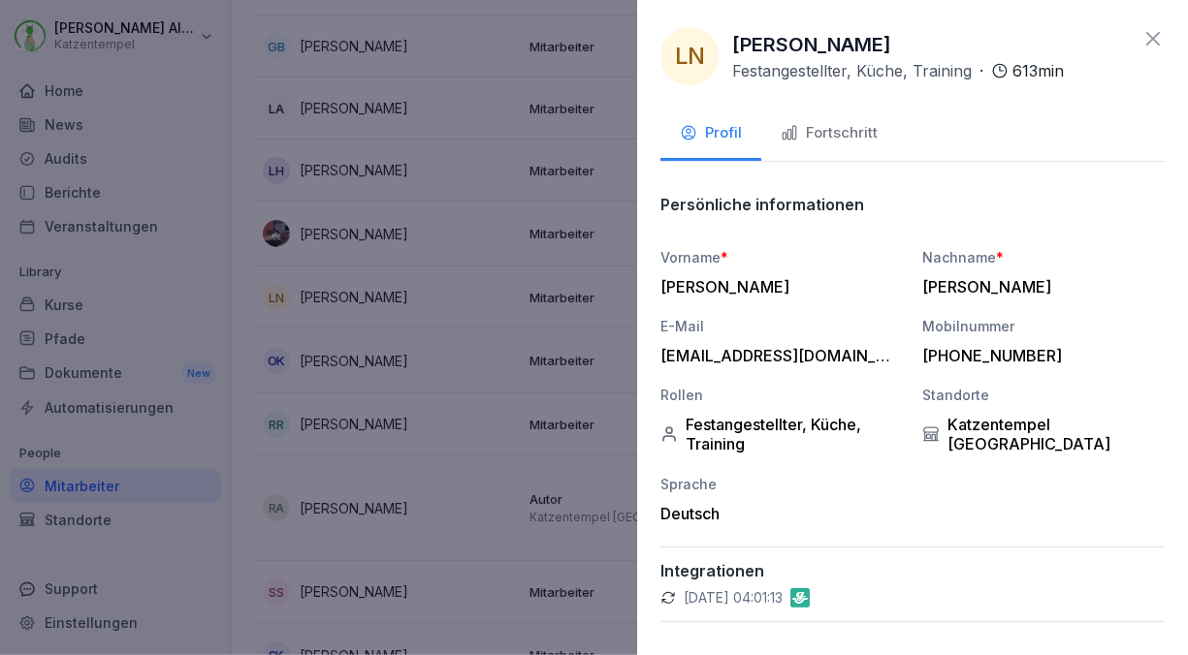
click at [835, 127] on div "Fortschritt" at bounding box center [828, 133] width 97 height 22
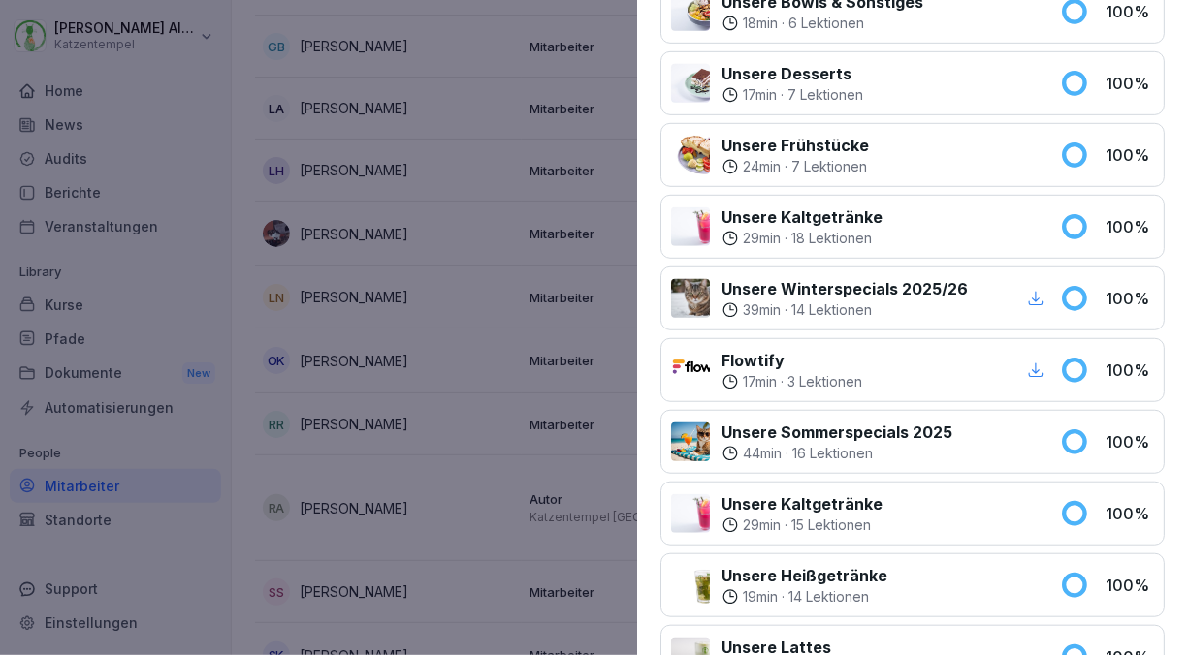
scroll to position [494, 0]
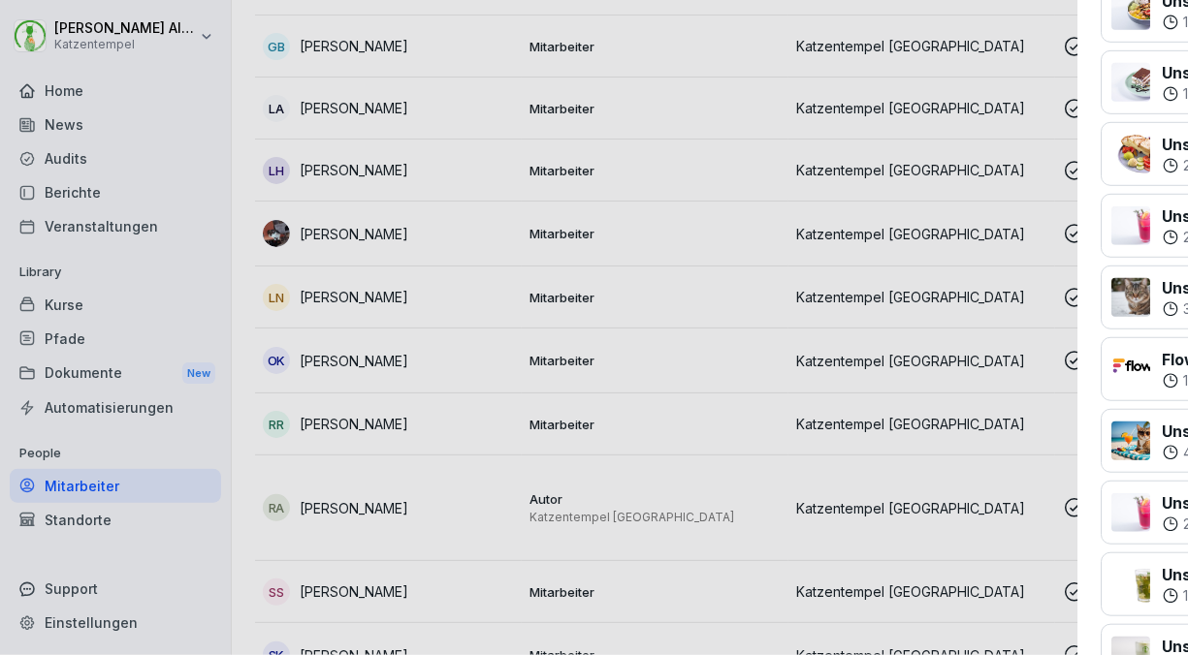
click at [414, 371] on div at bounding box center [594, 327] width 1188 height 655
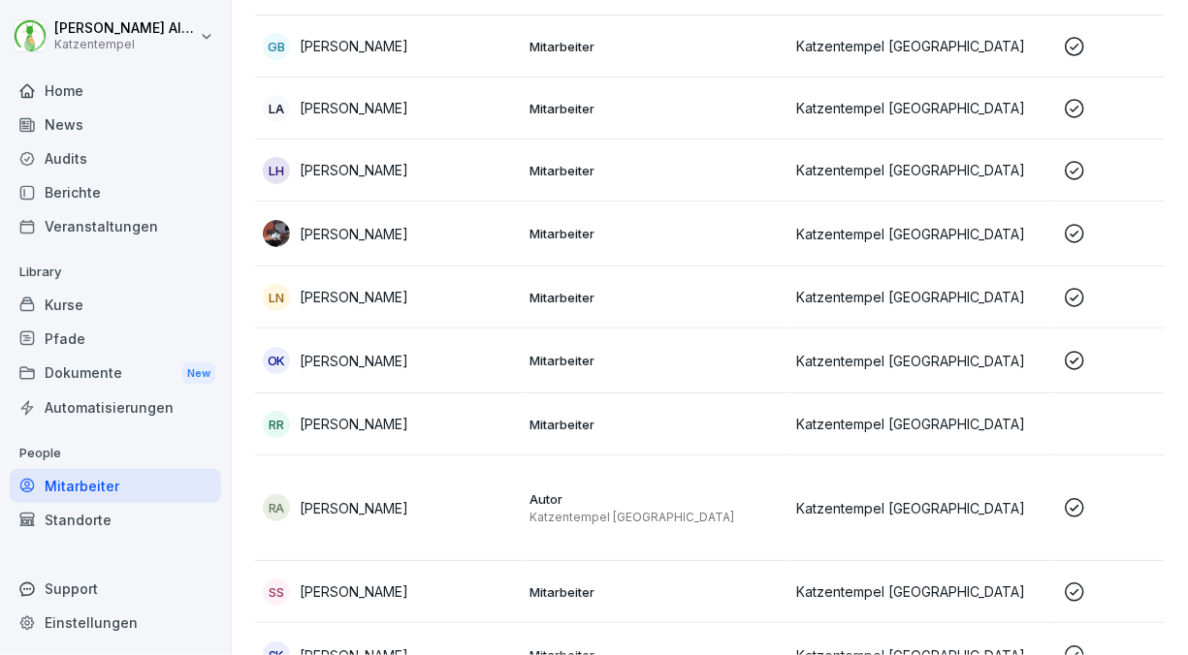
click at [414, 371] on div "OK [PERSON_NAME]" at bounding box center [388, 360] width 251 height 27
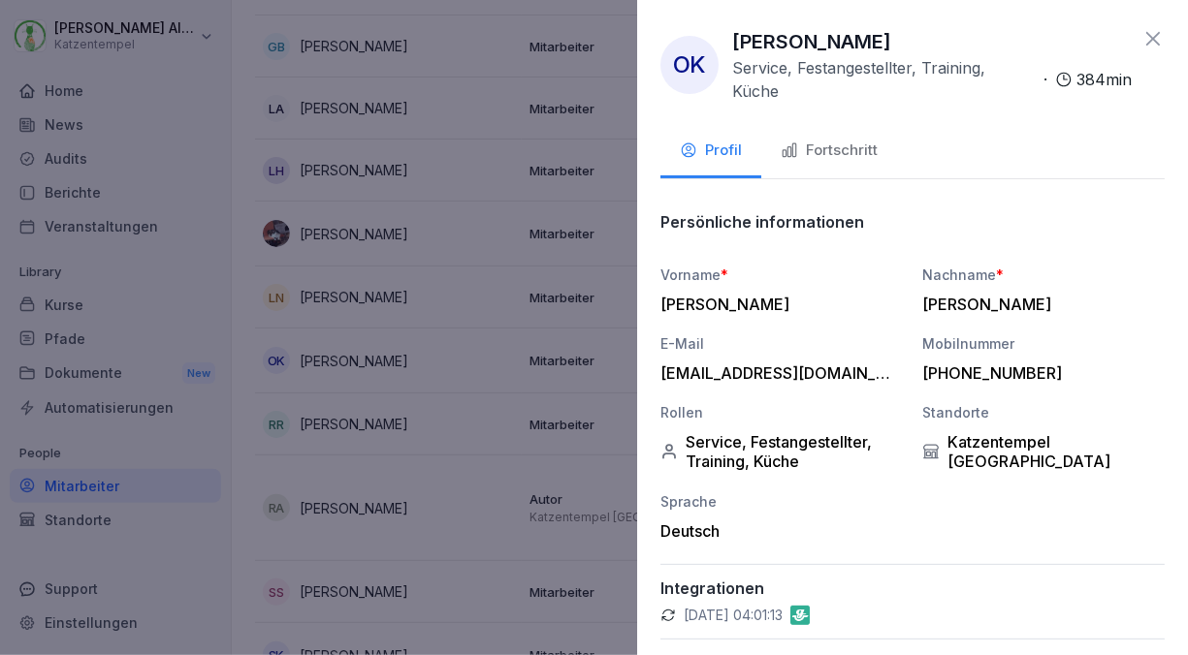
click at [861, 143] on div "Fortschritt" at bounding box center [828, 151] width 97 height 22
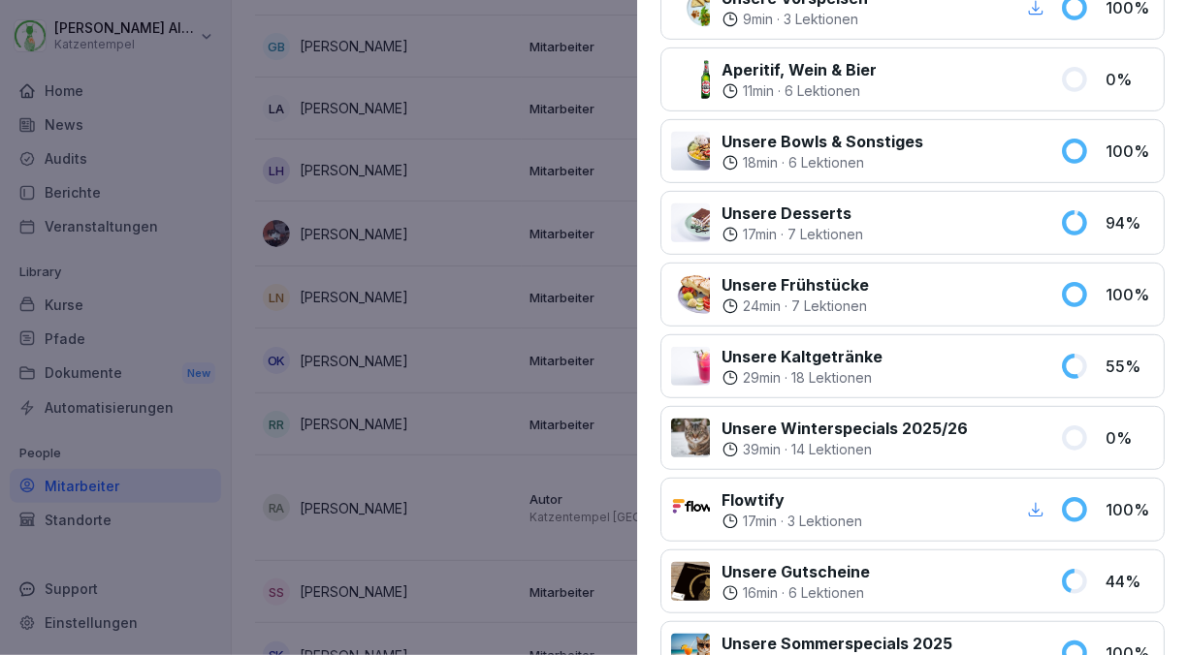
scroll to position [409, 0]
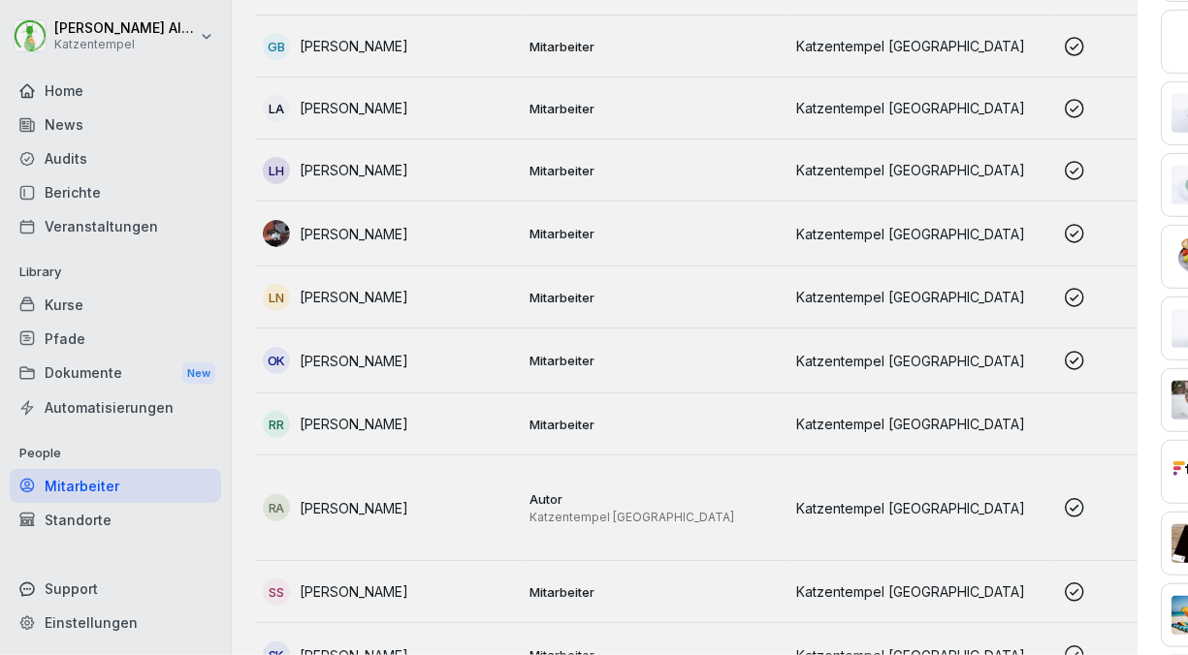
click at [447, 506] on div at bounding box center [594, 327] width 1188 height 655
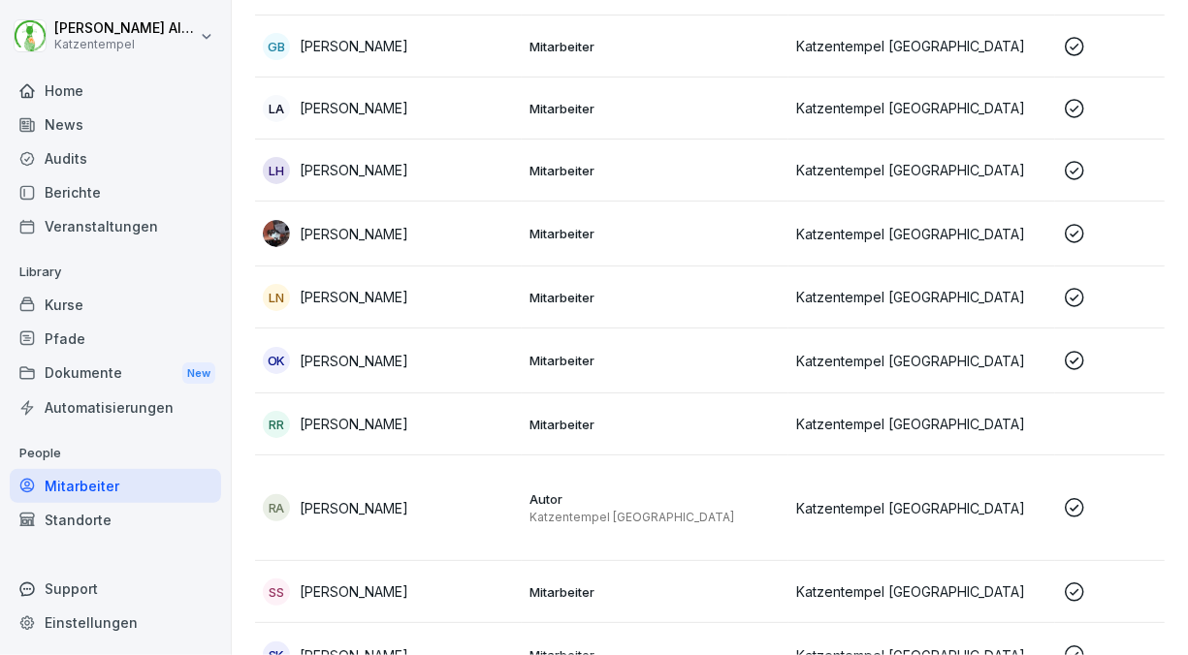
click at [447, 506] on div "[PERSON_NAME]" at bounding box center [388, 507] width 251 height 27
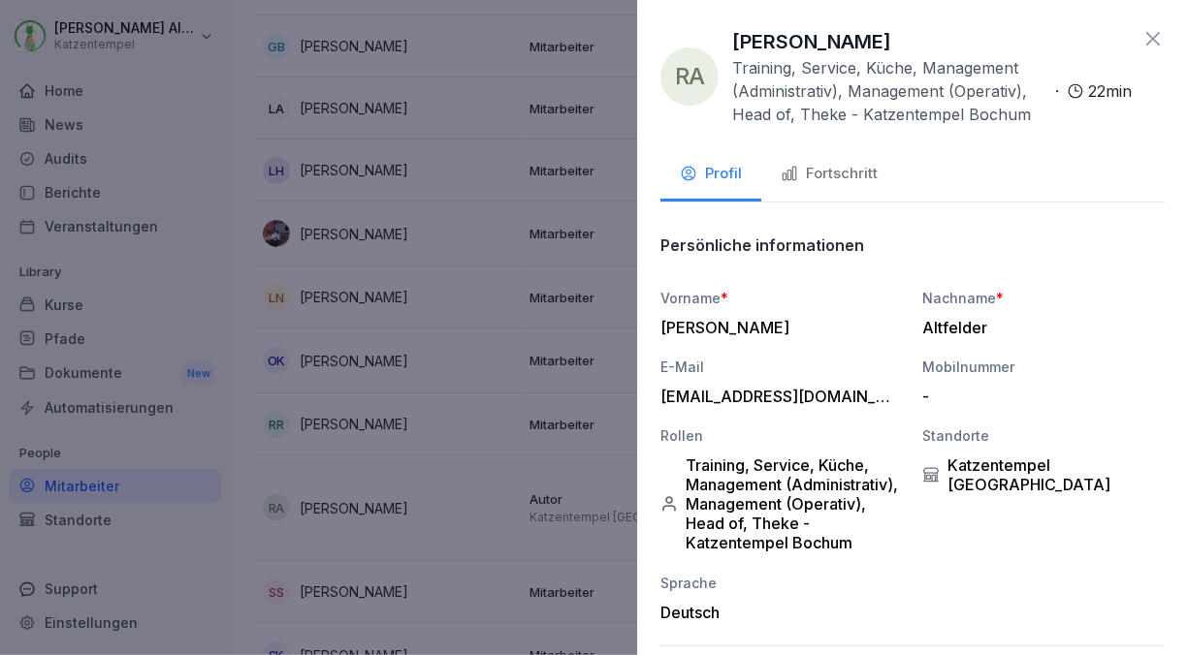
click at [861, 176] on div "Fortschritt" at bounding box center [828, 174] width 97 height 22
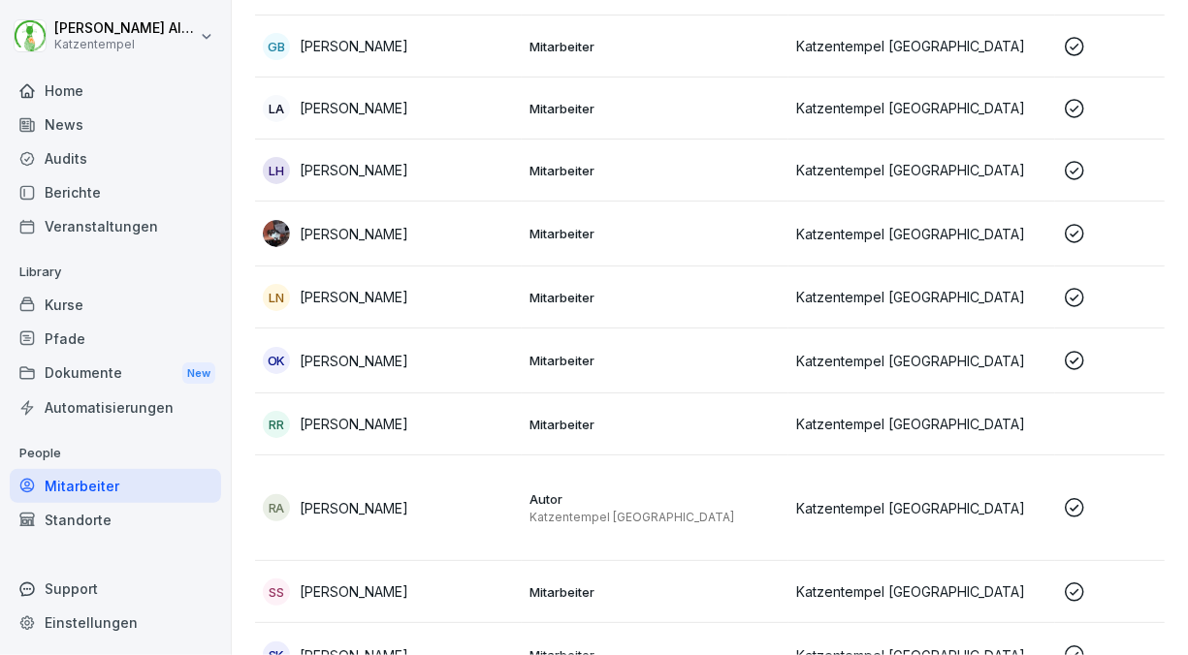
scroll to position [906, 0]
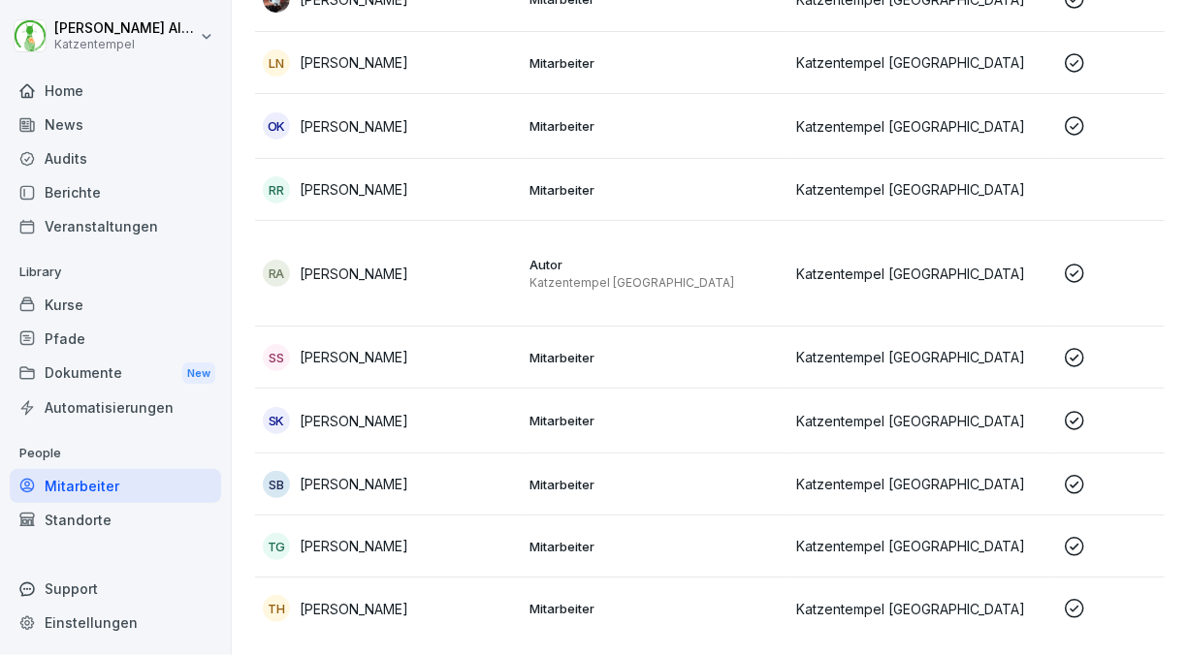
click at [464, 344] on div "SS [PERSON_NAME]" at bounding box center [388, 357] width 251 height 27
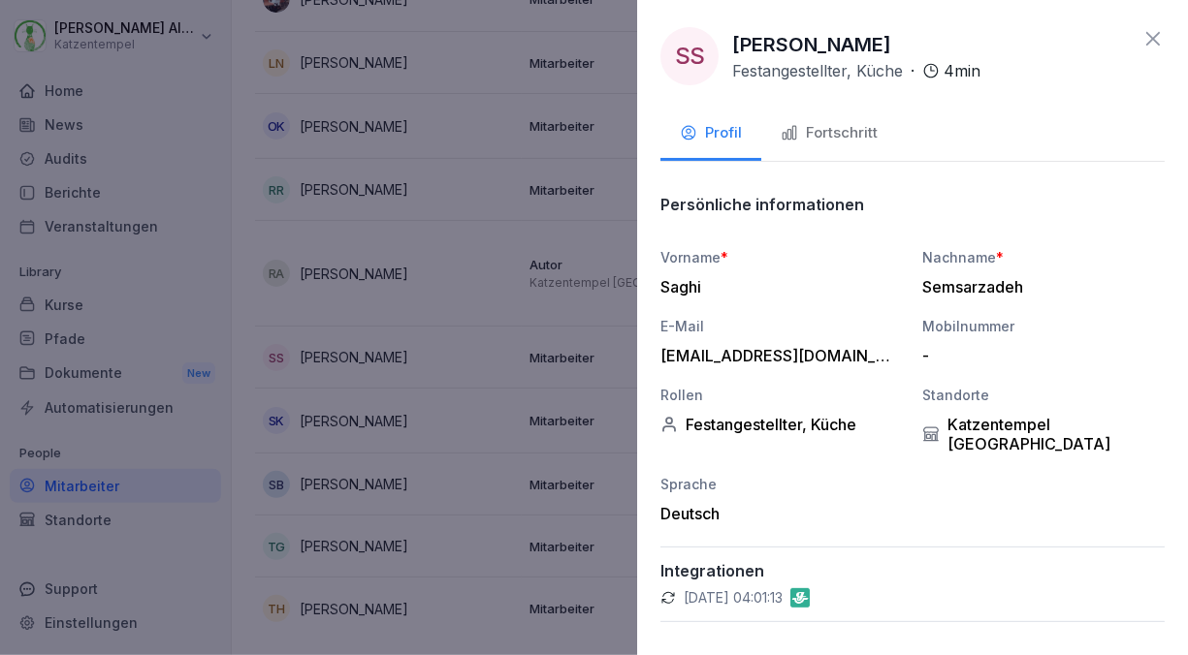
click at [831, 133] on div "Fortschritt" at bounding box center [828, 133] width 97 height 22
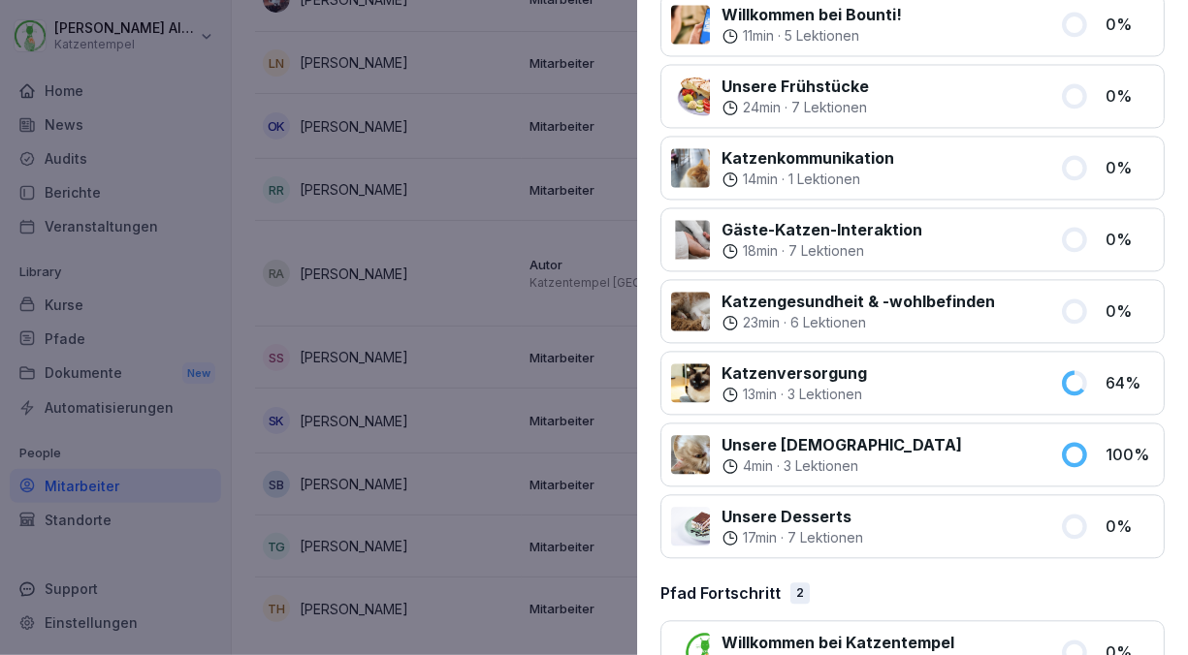
scroll to position [1845, 0]
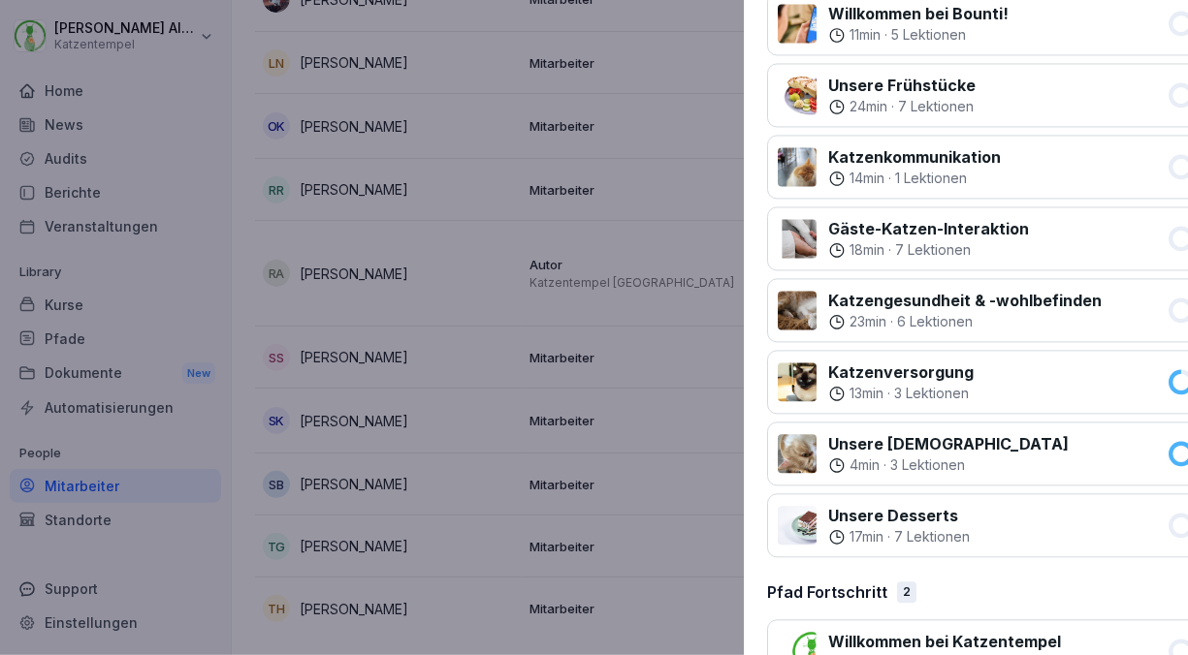
click at [497, 454] on div at bounding box center [594, 327] width 1188 height 655
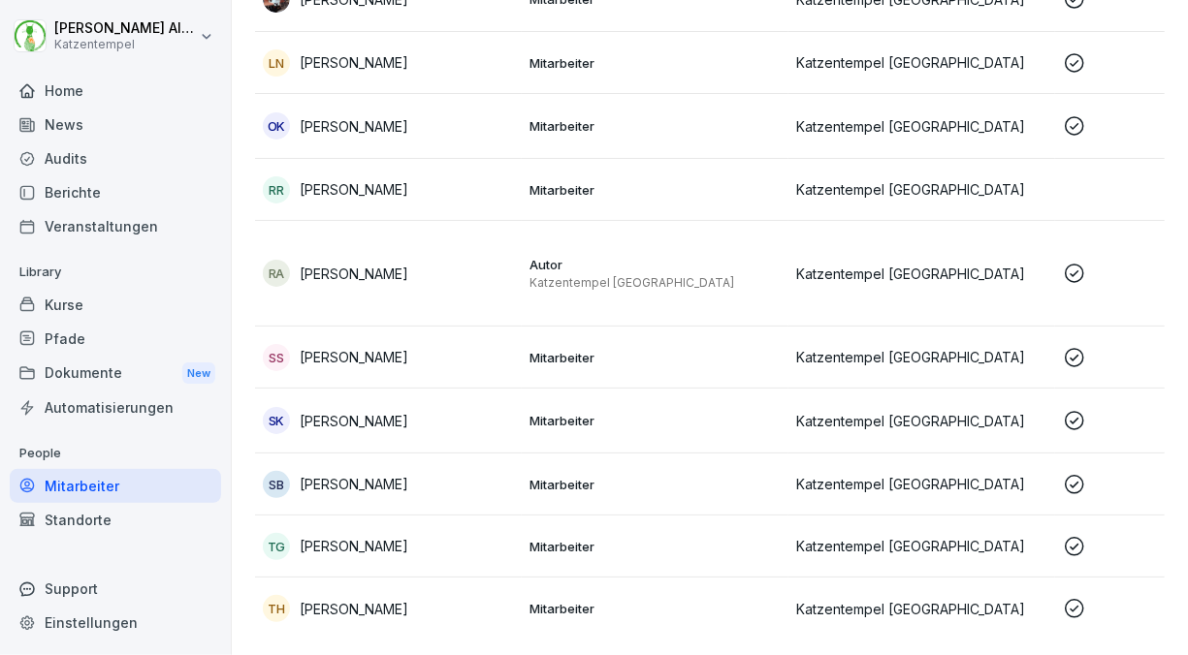
click at [504, 389] on td "SK [PERSON_NAME]" at bounding box center [388, 421] width 267 height 65
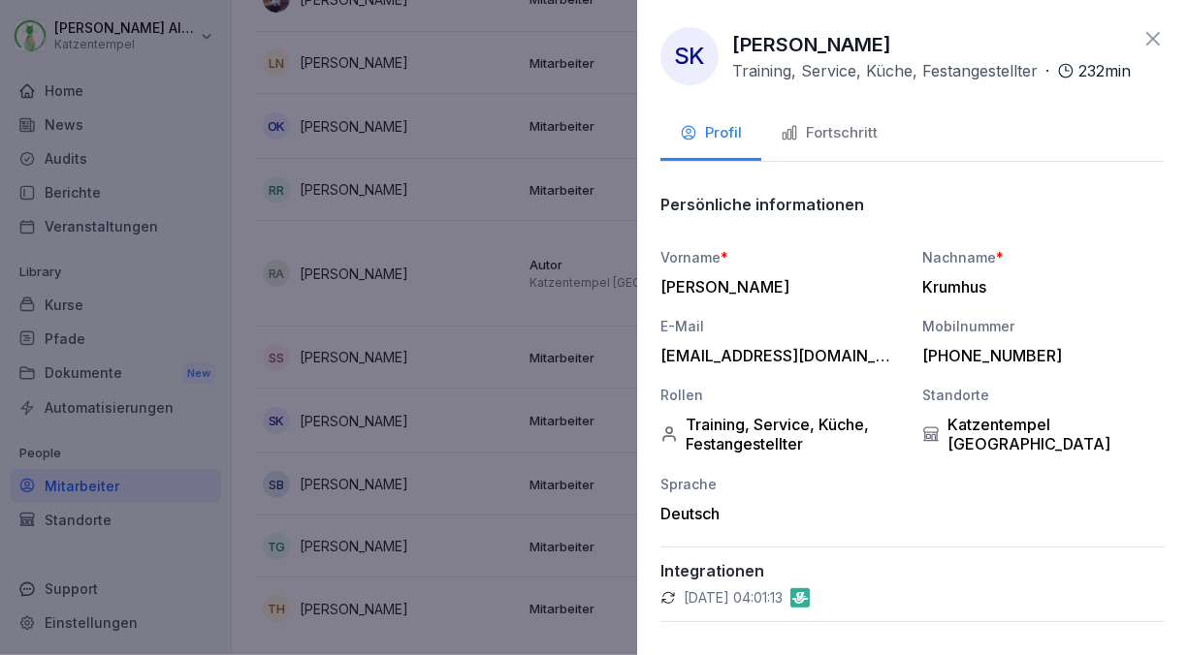
click at [853, 143] on div "Fortschritt" at bounding box center [828, 133] width 97 height 22
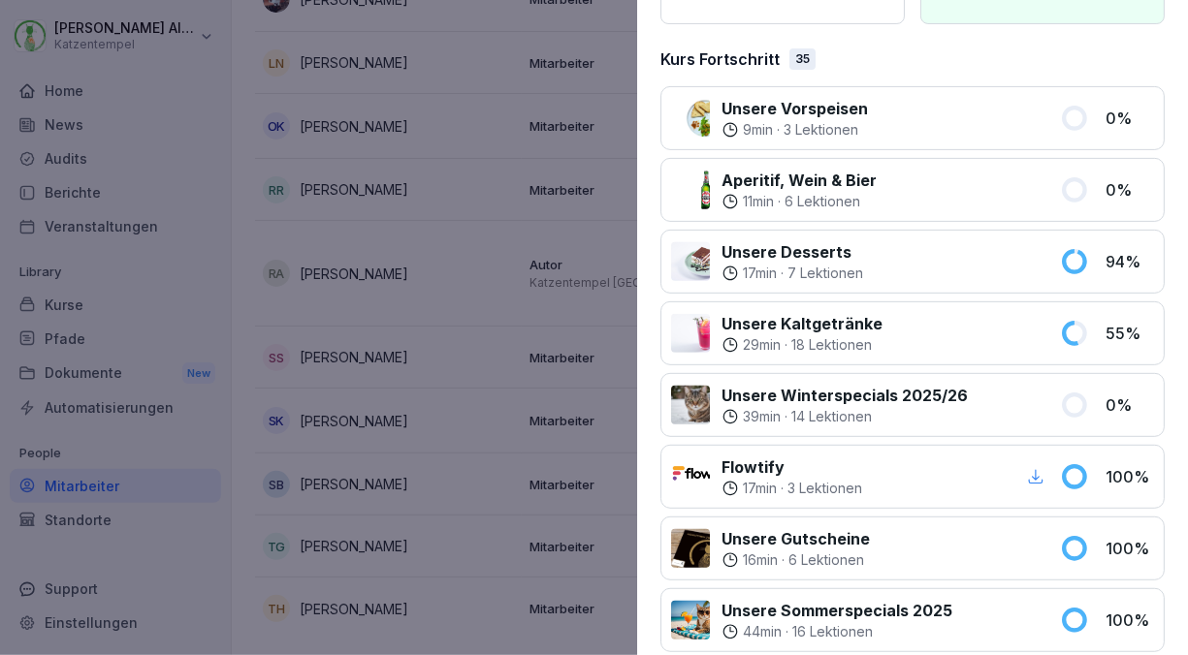
scroll to position [260, 0]
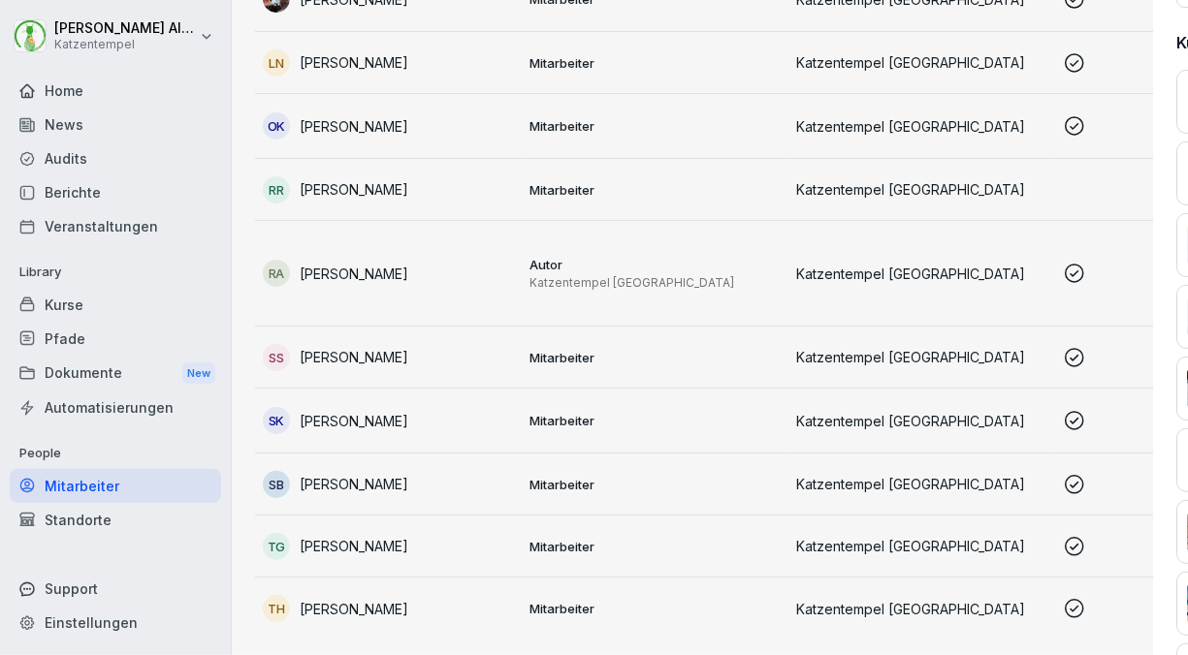
click at [462, 469] on div at bounding box center [594, 327] width 1188 height 655
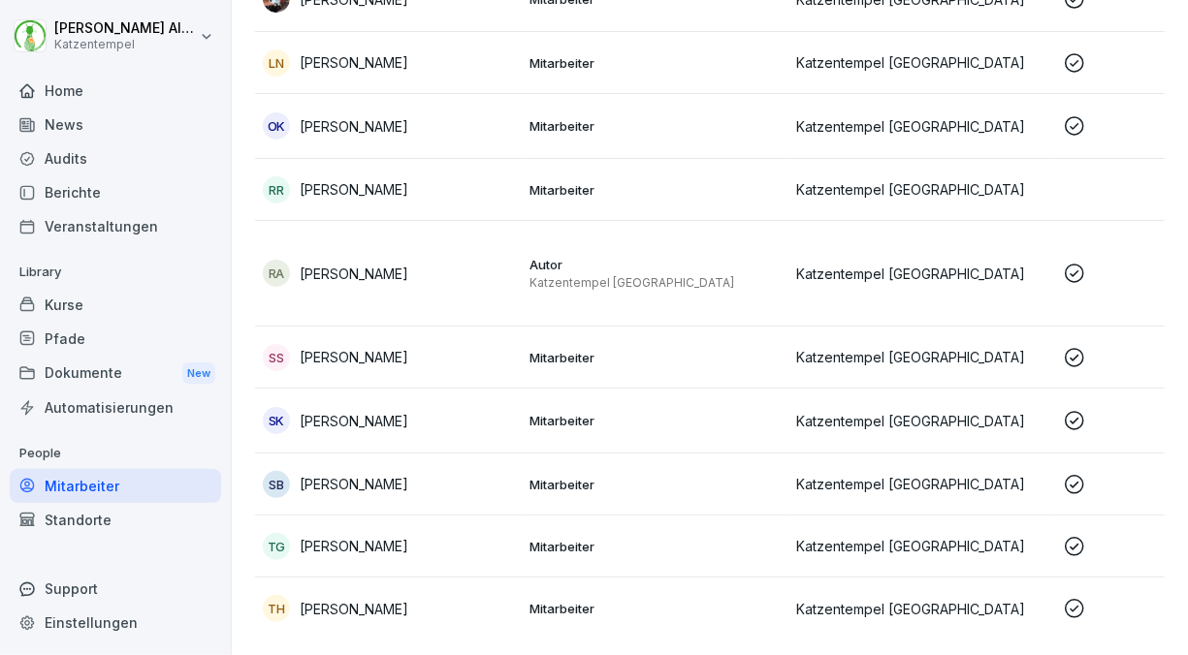
click at [462, 469] on td "SB Sienna Butt" at bounding box center [388, 485] width 267 height 62
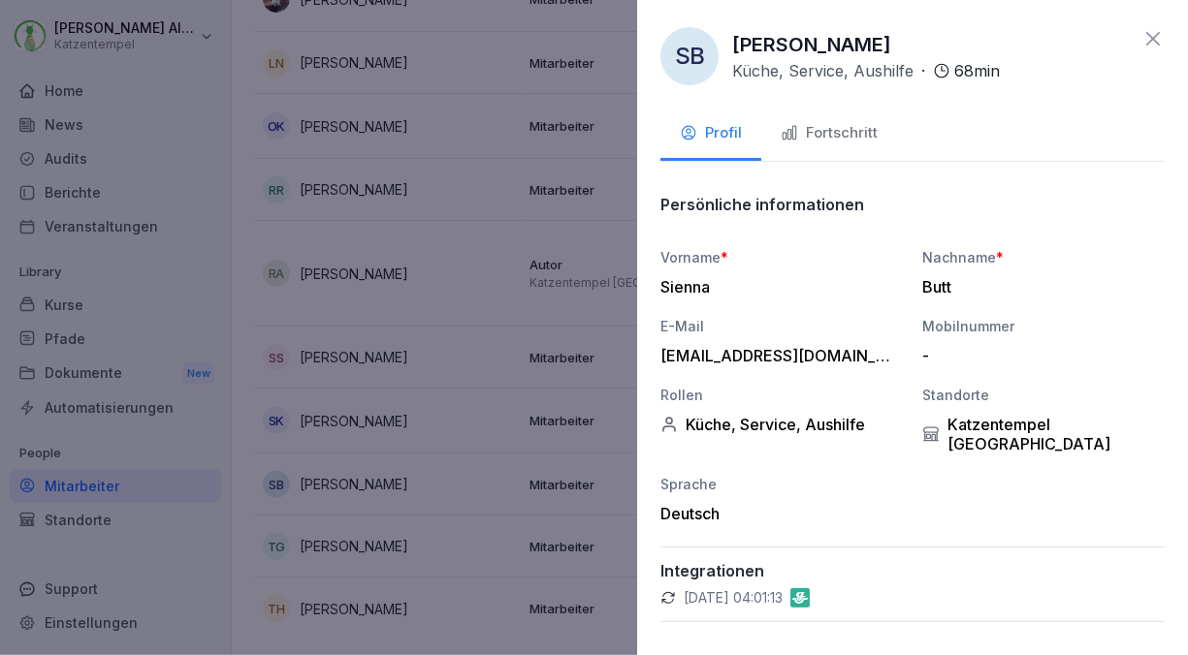
click at [832, 145] on button "Fortschritt" at bounding box center [829, 135] width 136 height 52
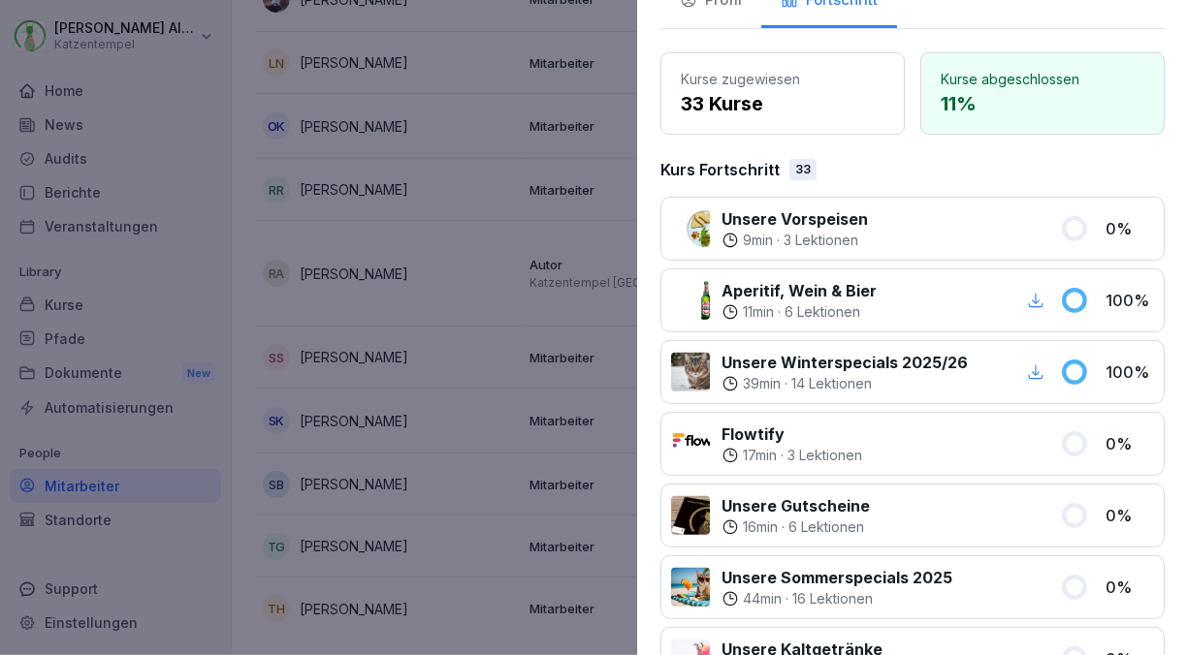
scroll to position [137, 0]
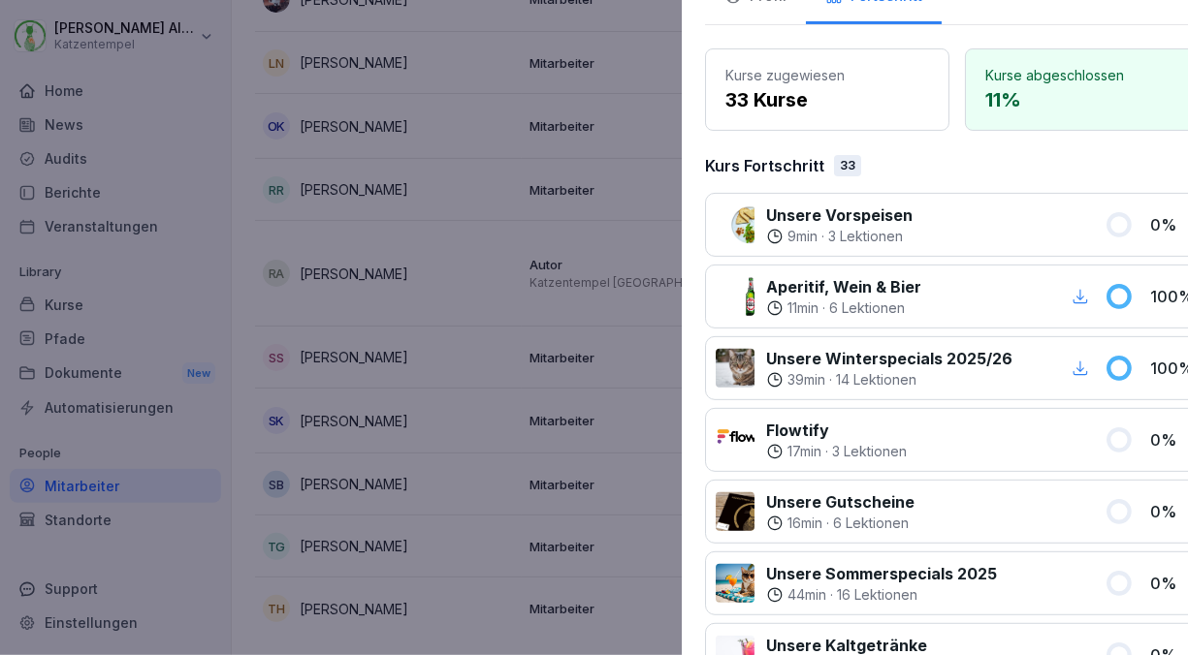
click at [385, 516] on div at bounding box center [594, 327] width 1188 height 655
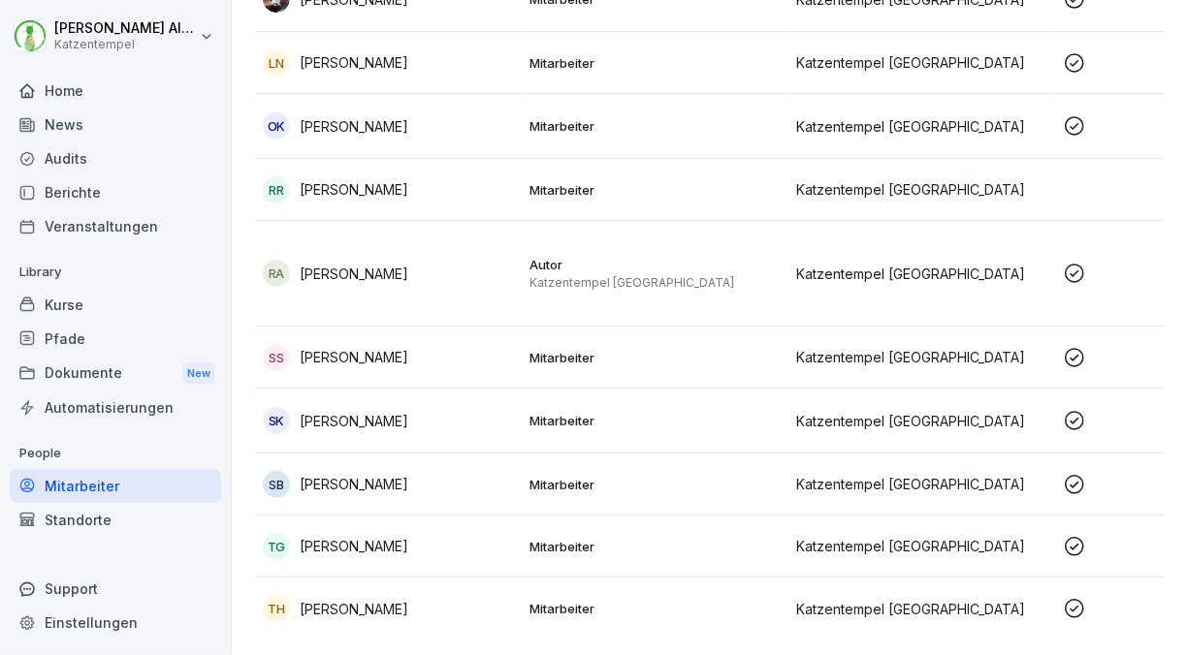
click at [385, 536] on p "[PERSON_NAME]" at bounding box center [354, 546] width 109 height 20
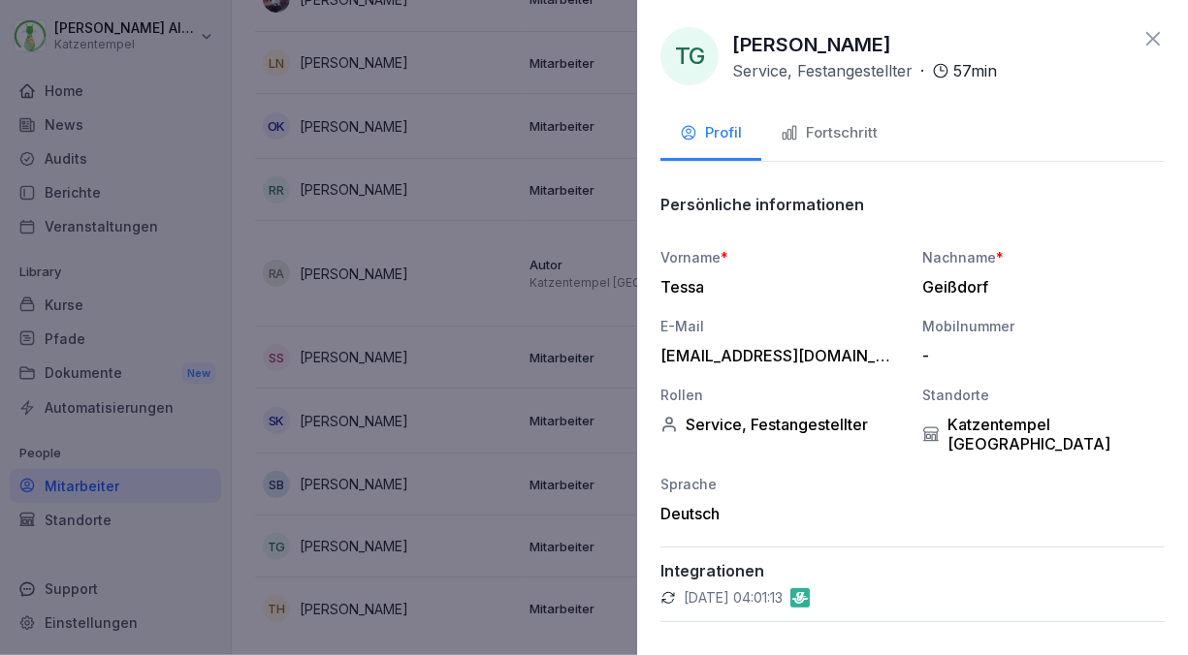
click at [800, 130] on div "Fortschritt" at bounding box center [828, 133] width 97 height 22
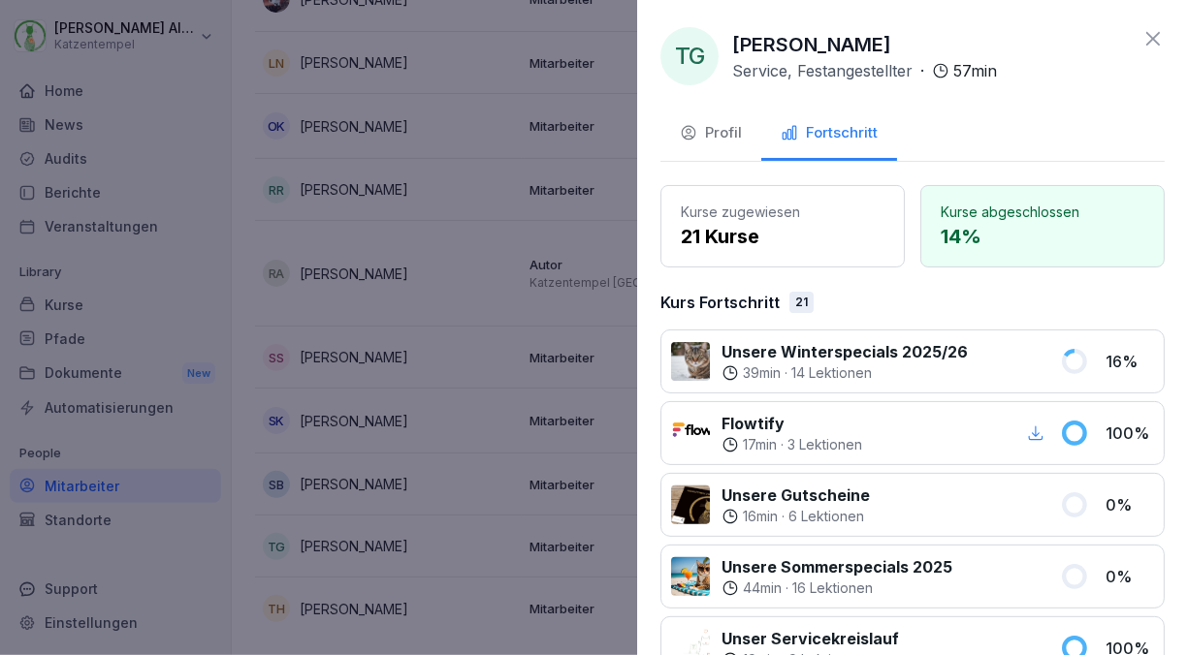
click at [570, 579] on div at bounding box center [594, 327] width 1188 height 655
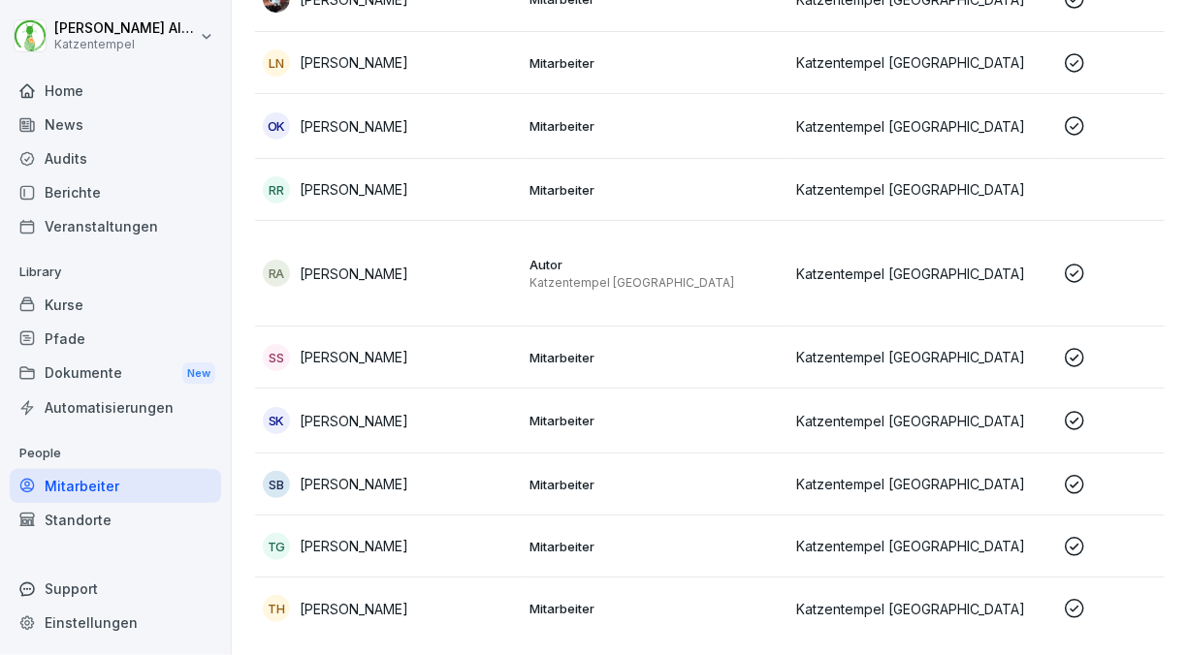
click at [570, 600] on p "Mitarbeiter" at bounding box center [654, 608] width 251 height 17
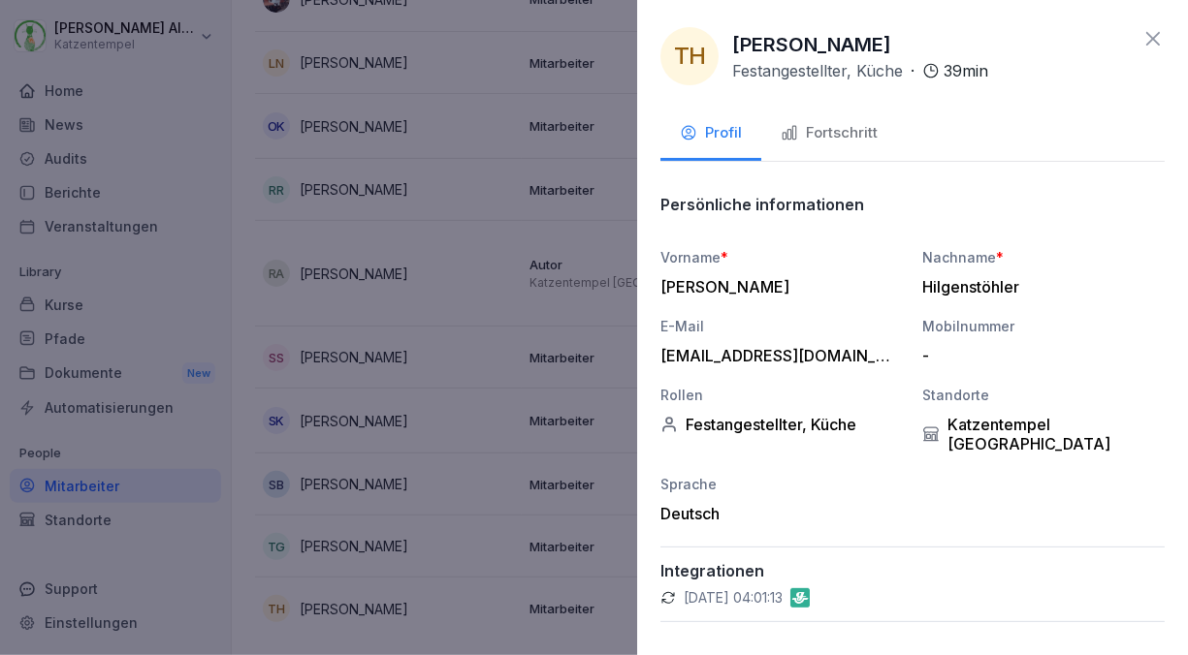
click at [831, 132] on div "Fortschritt" at bounding box center [828, 133] width 97 height 22
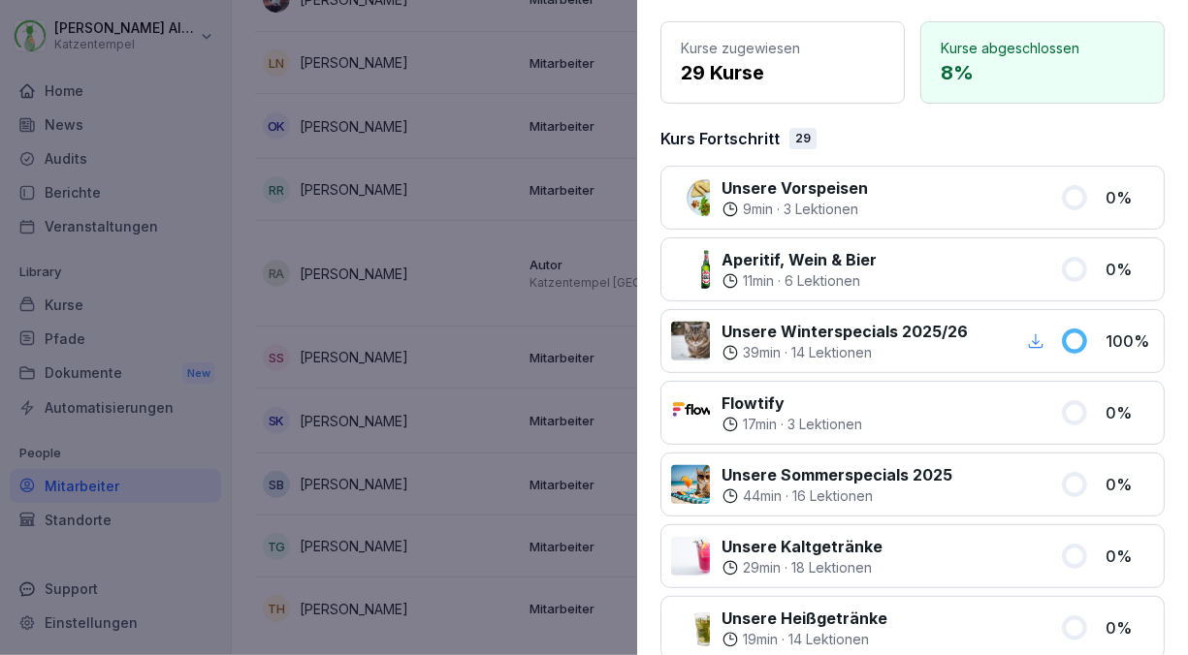
scroll to position [0, 0]
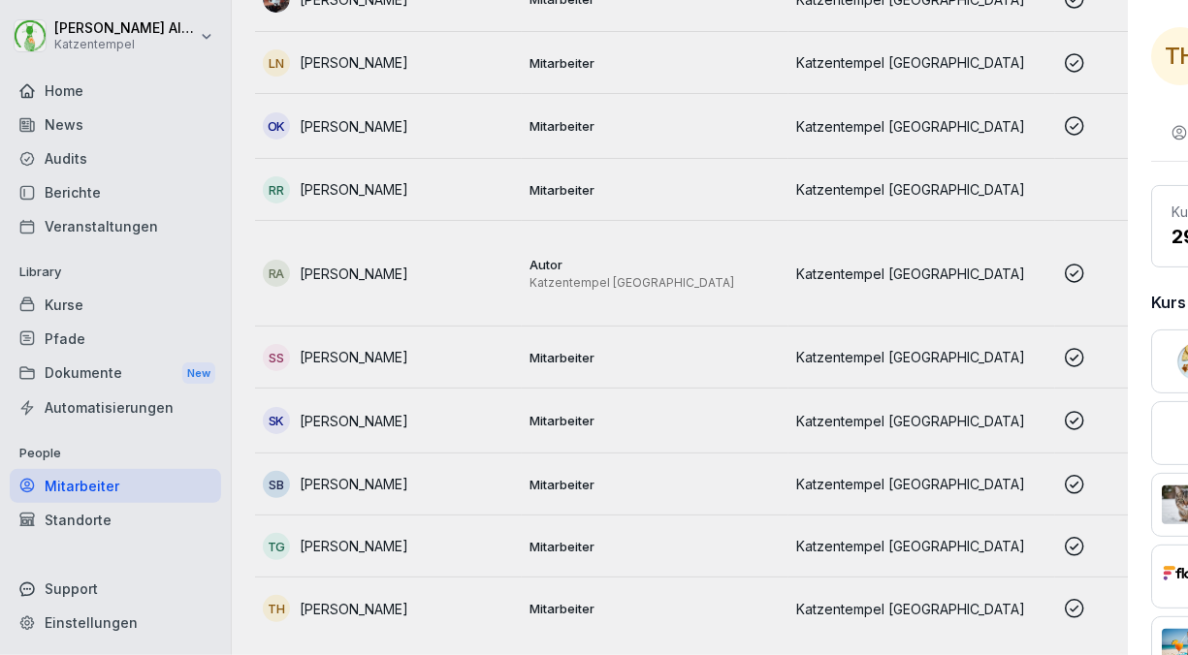
click at [191, 143] on div at bounding box center [594, 327] width 1188 height 655
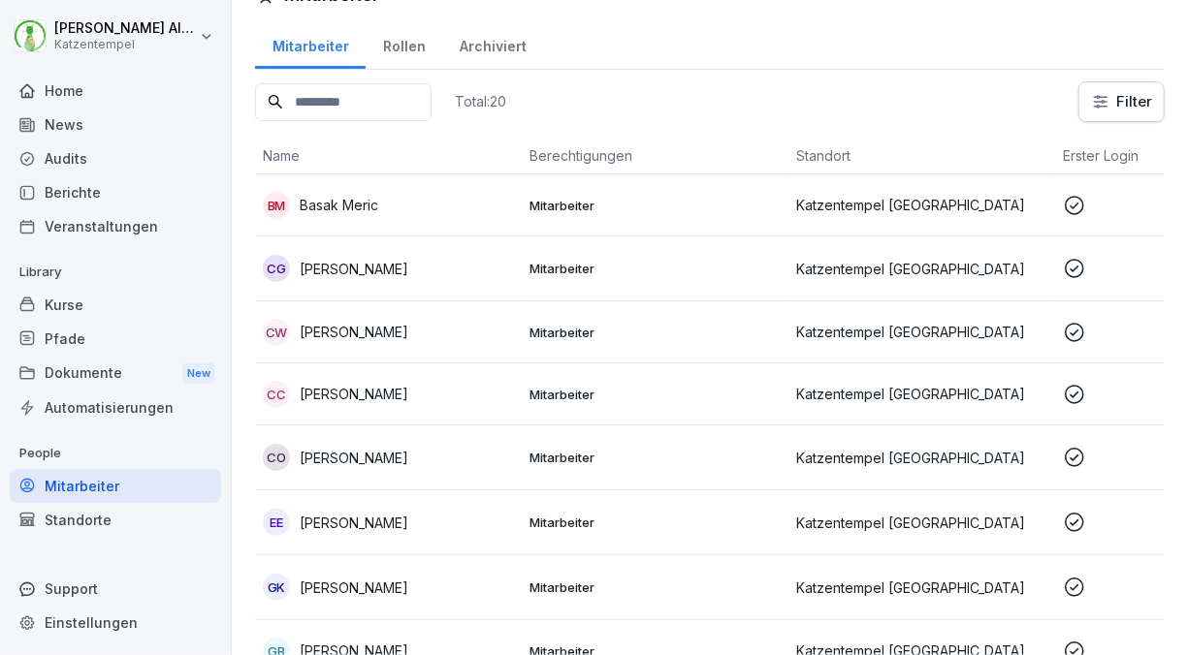
scroll to position [28, 0]
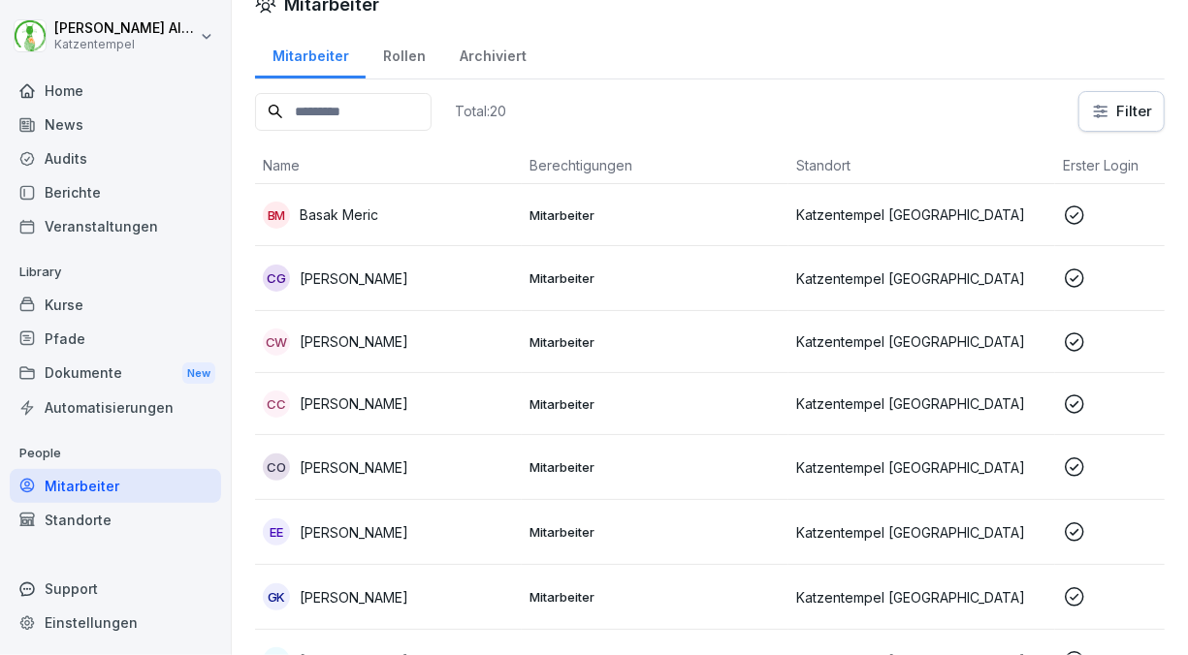
click at [403, 397] on p "[PERSON_NAME]" at bounding box center [354, 404] width 109 height 20
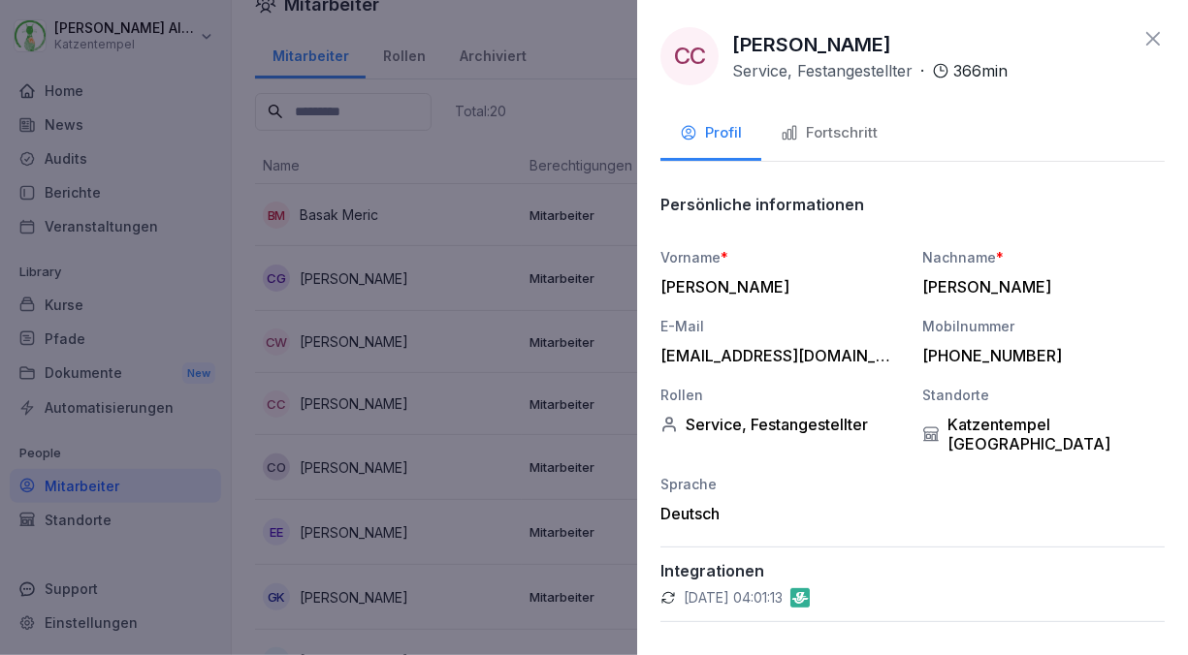
click at [822, 120] on button "Fortschritt" at bounding box center [829, 135] width 136 height 52
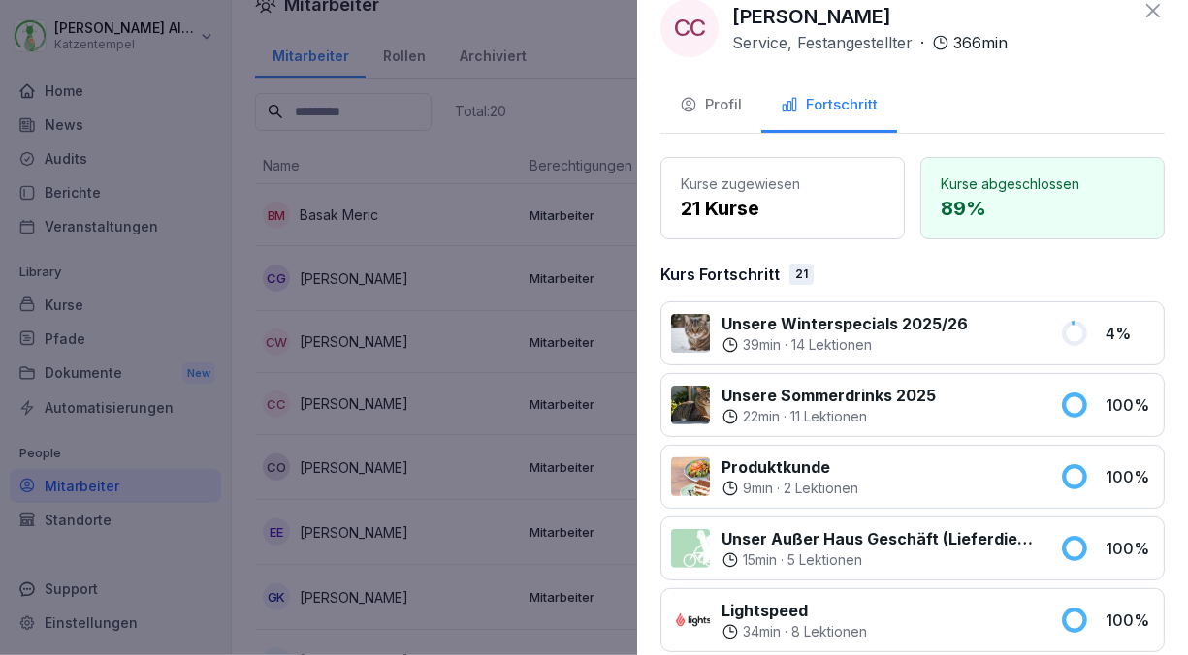
scroll to position [0, 0]
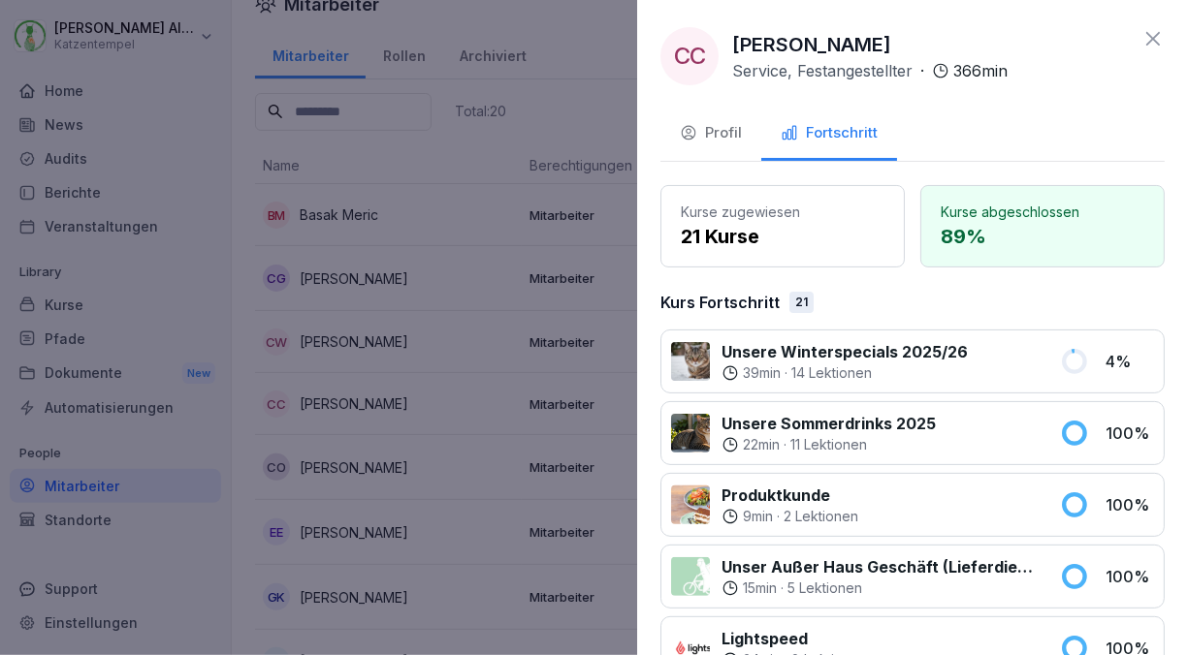
click at [1141, 41] on icon at bounding box center [1152, 38] width 23 height 23
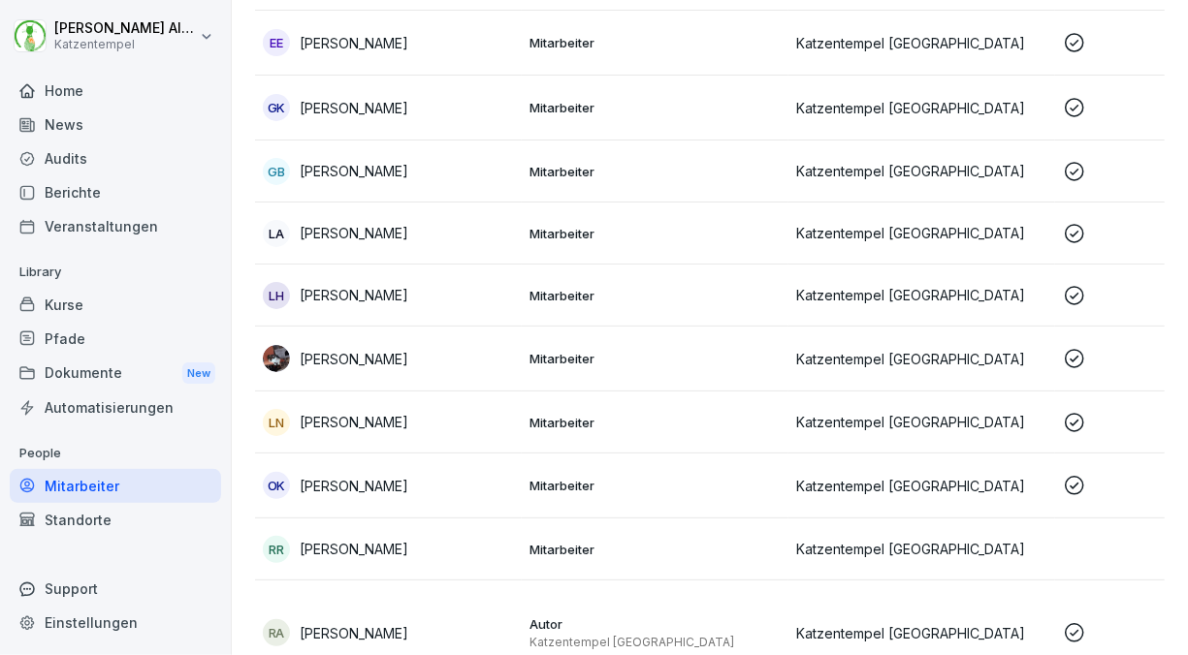
scroll to position [583, 0]
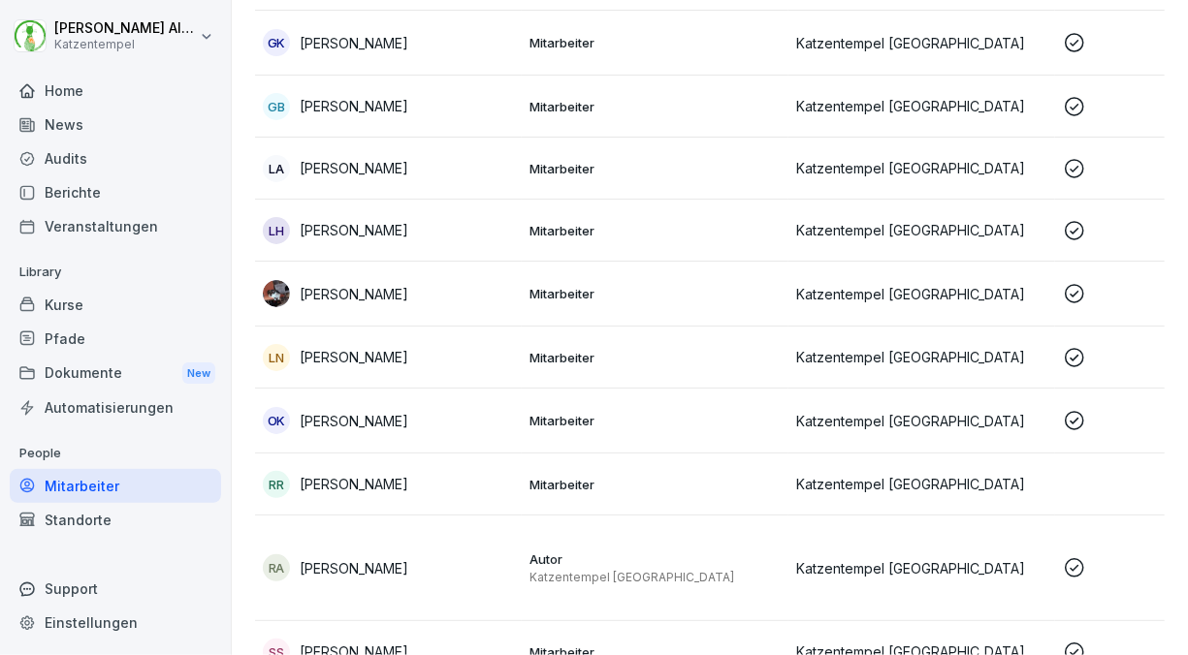
click at [161, 99] on div "Home" at bounding box center [115, 91] width 211 height 34
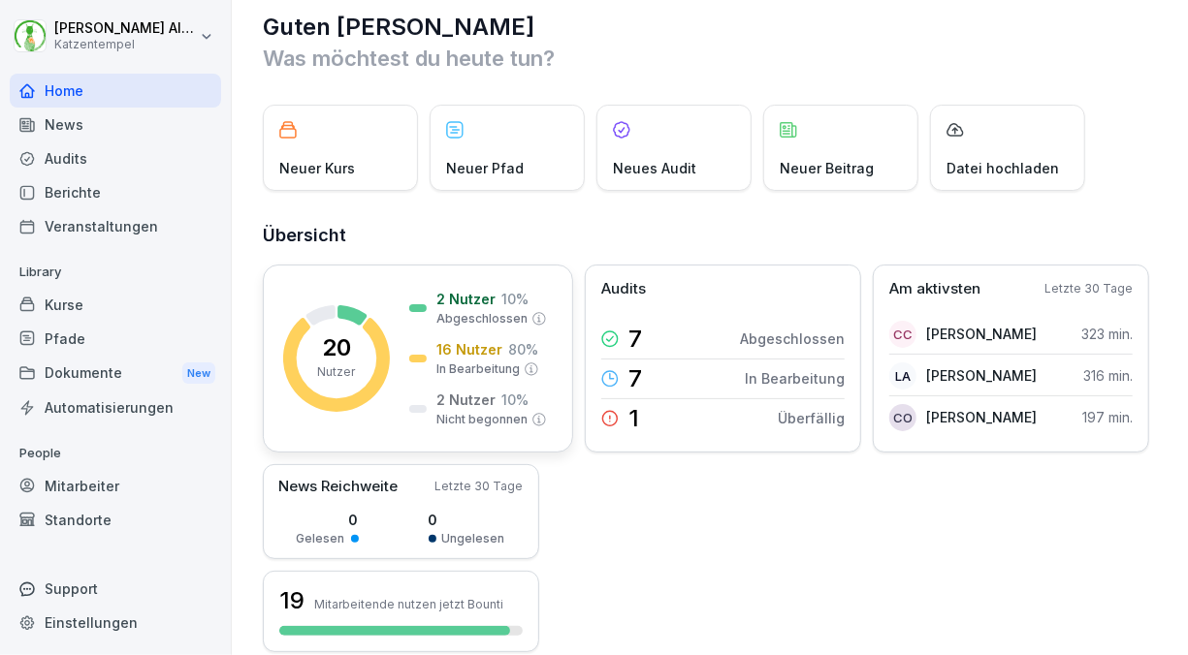
scroll to position [20, 0]
